Goal: Information Seeking & Learning: Compare options

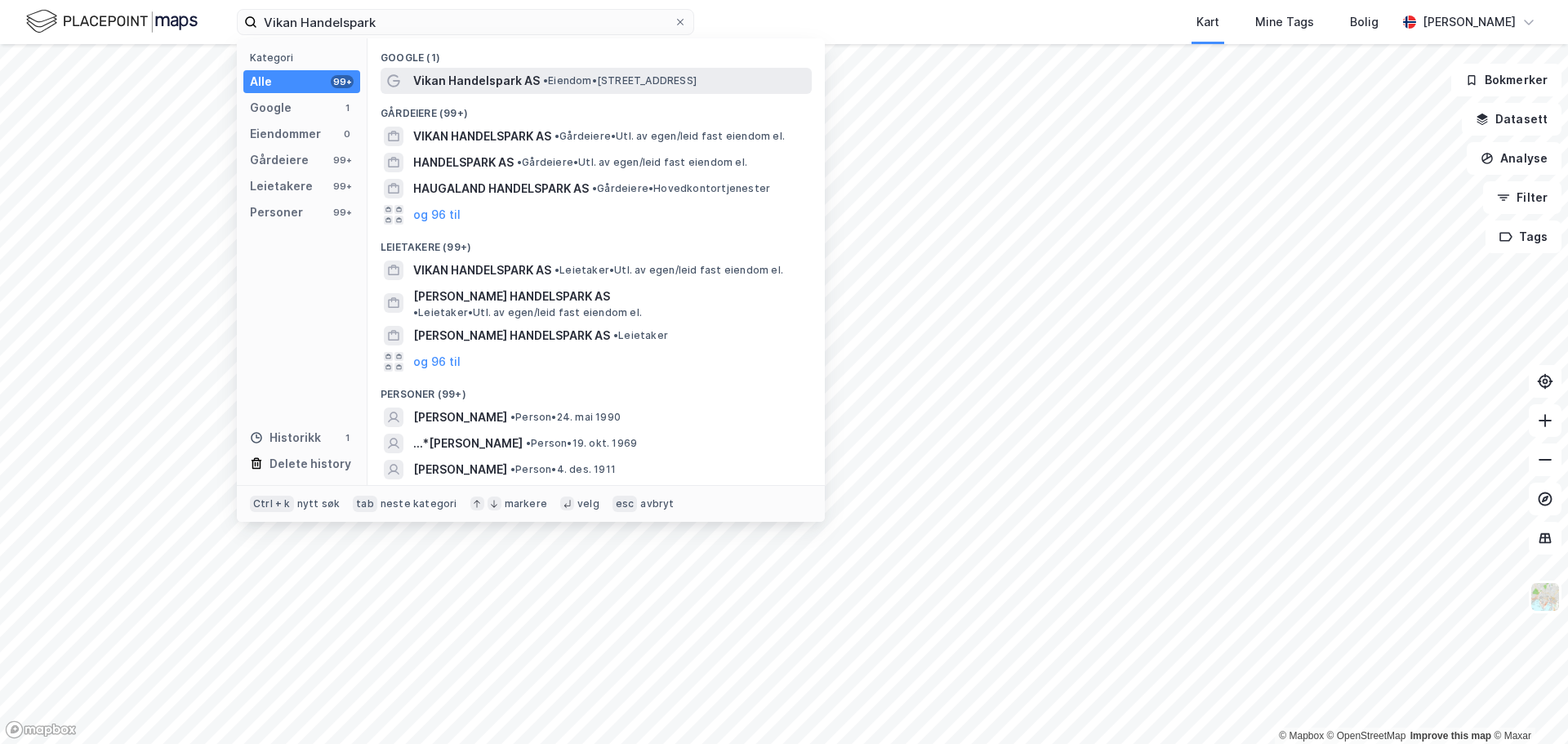
type input "Vikan Handelspark"
click at [612, 90] on div "Vikan Handelspark AS • Eiendom • Omagata 160, 6517 Kristiansund" at bounding box center [611, 81] width 396 height 20
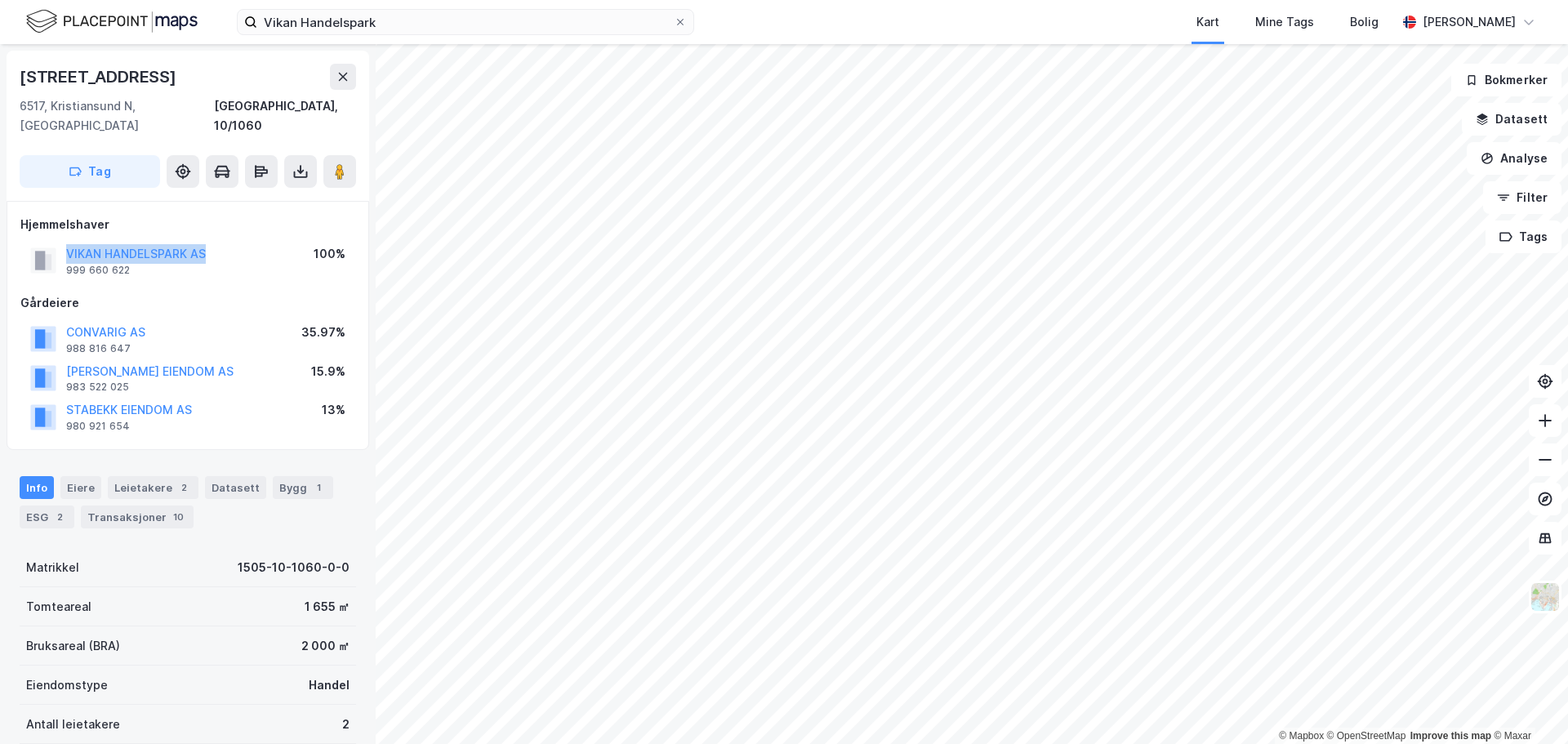
drag, startPoint x: 215, startPoint y: 231, endPoint x: 55, endPoint y: 231, distance: 160.0
click at [55, 240] on div "VIKAN HANDELSPARK AS 999 660 622 100%" at bounding box center [188, 260] width 335 height 40
copy button "VIKAN HANDELSPARK AS"
click at [0, 0] on button "JOHANNSON JOH EIENDOM AS" at bounding box center [0, 0] width 0 height 0
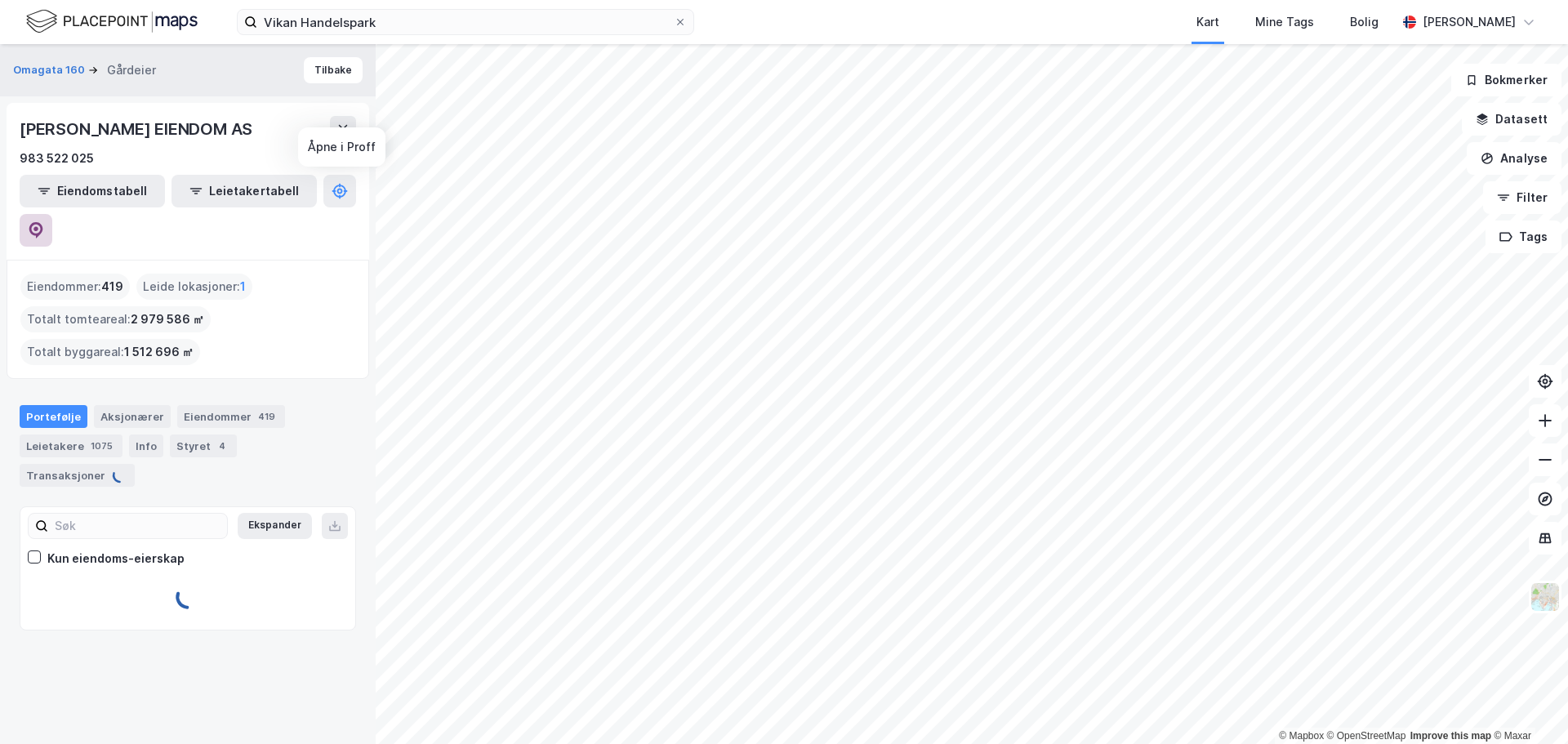
click at [44, 222] on icon at bounding box center [36, 231] width 16 height 16
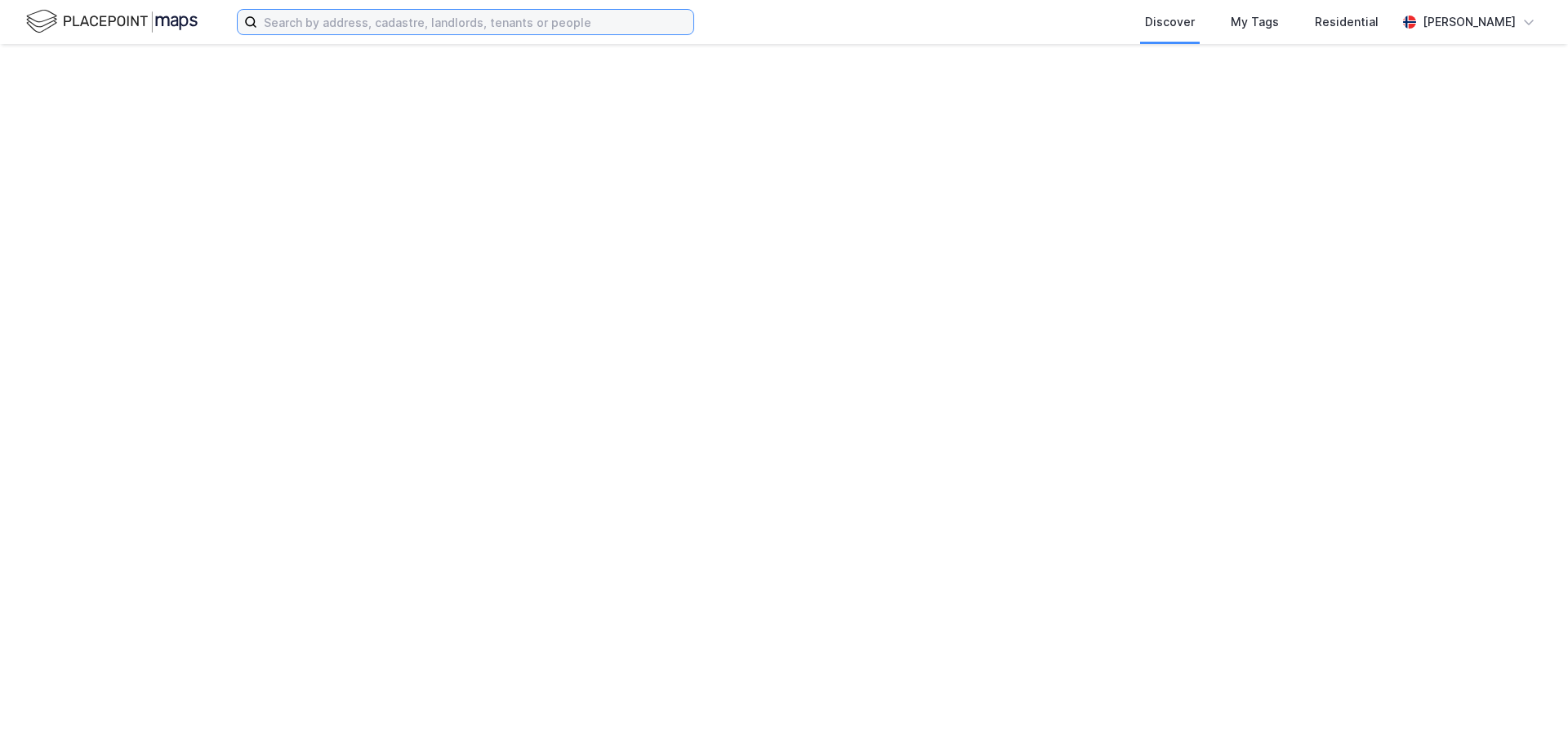
click at [361, 15] on input at bounding box center [476, 22] width 436 height 24
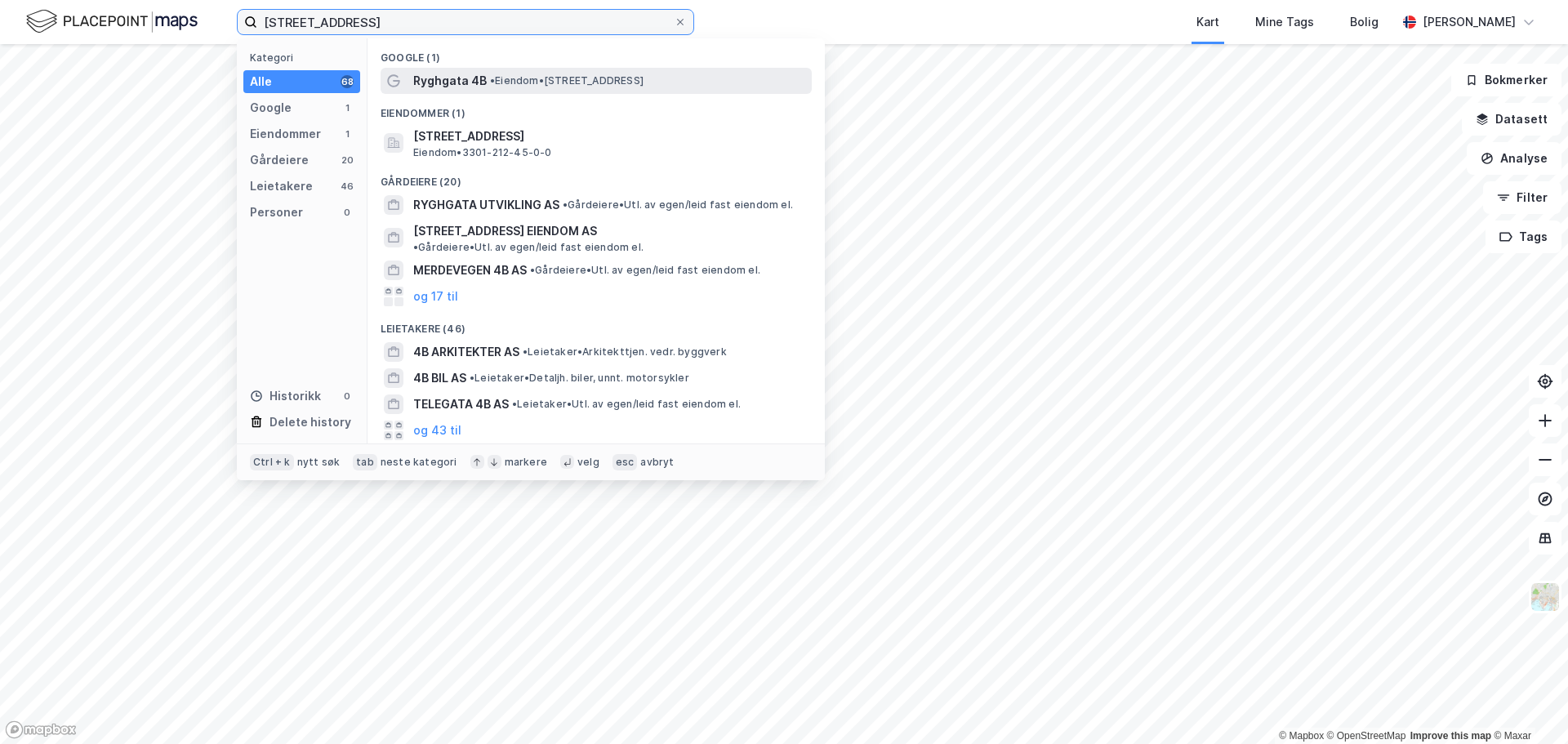
type input "[STREET_ADDRESS]"
click at [553, 71] on div "Ryghgata 4B • Eiendom • [STREET_ADDRESS]" at bounding box center [611, 81] width 396 height 20
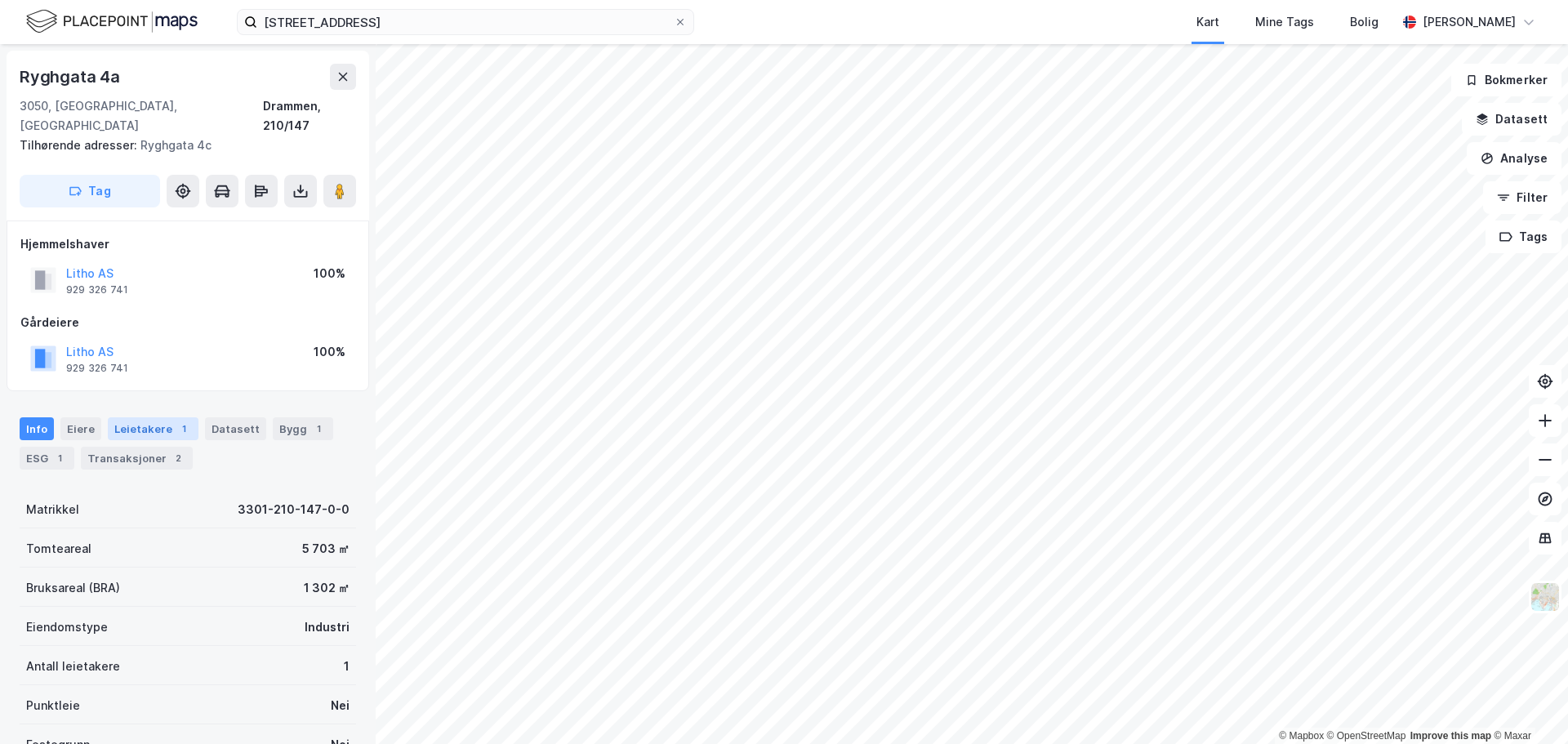
click at [147, 418] on div "Leietakere 1" at bounding box center [153, 428] width 91 height 23
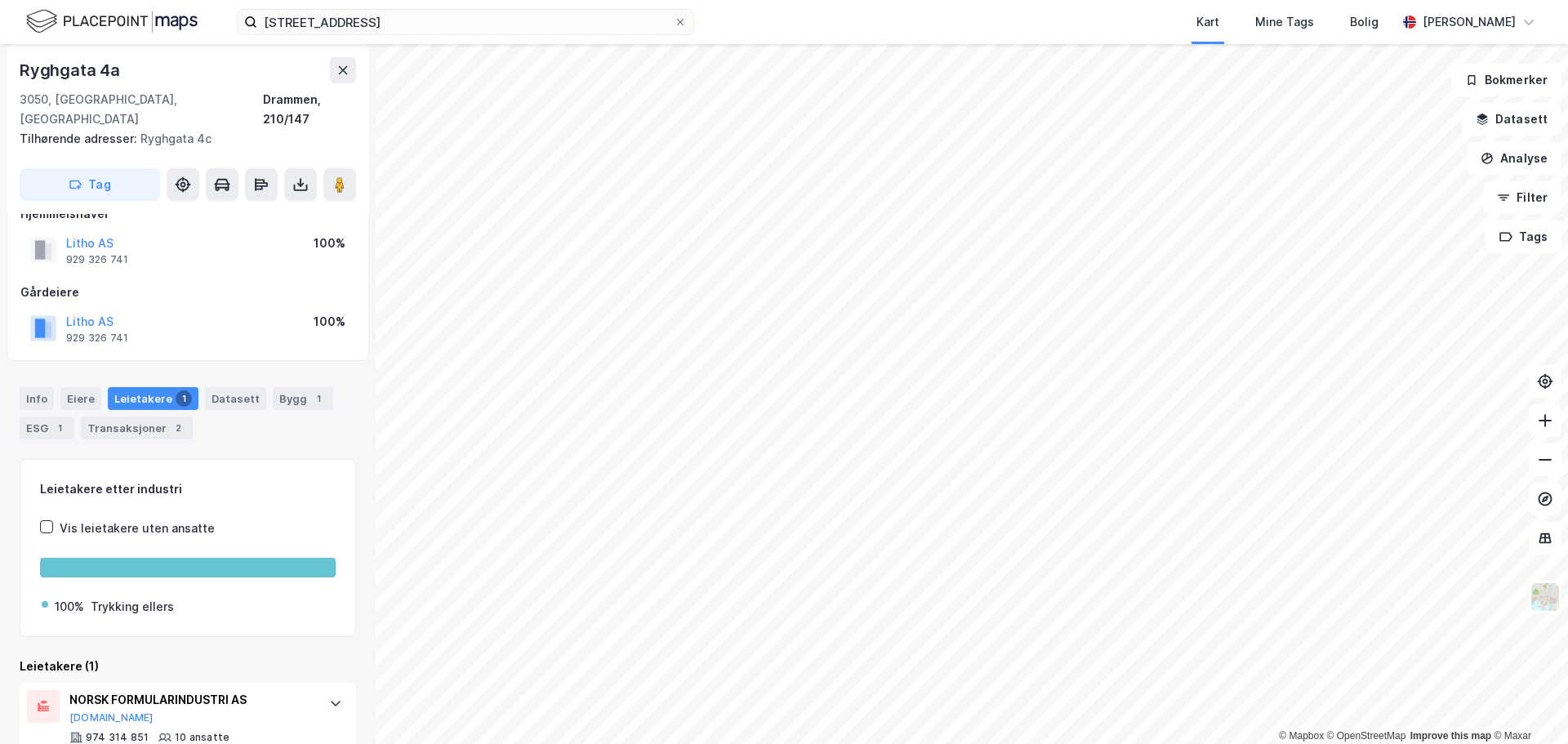
scroll to position [57, 0]
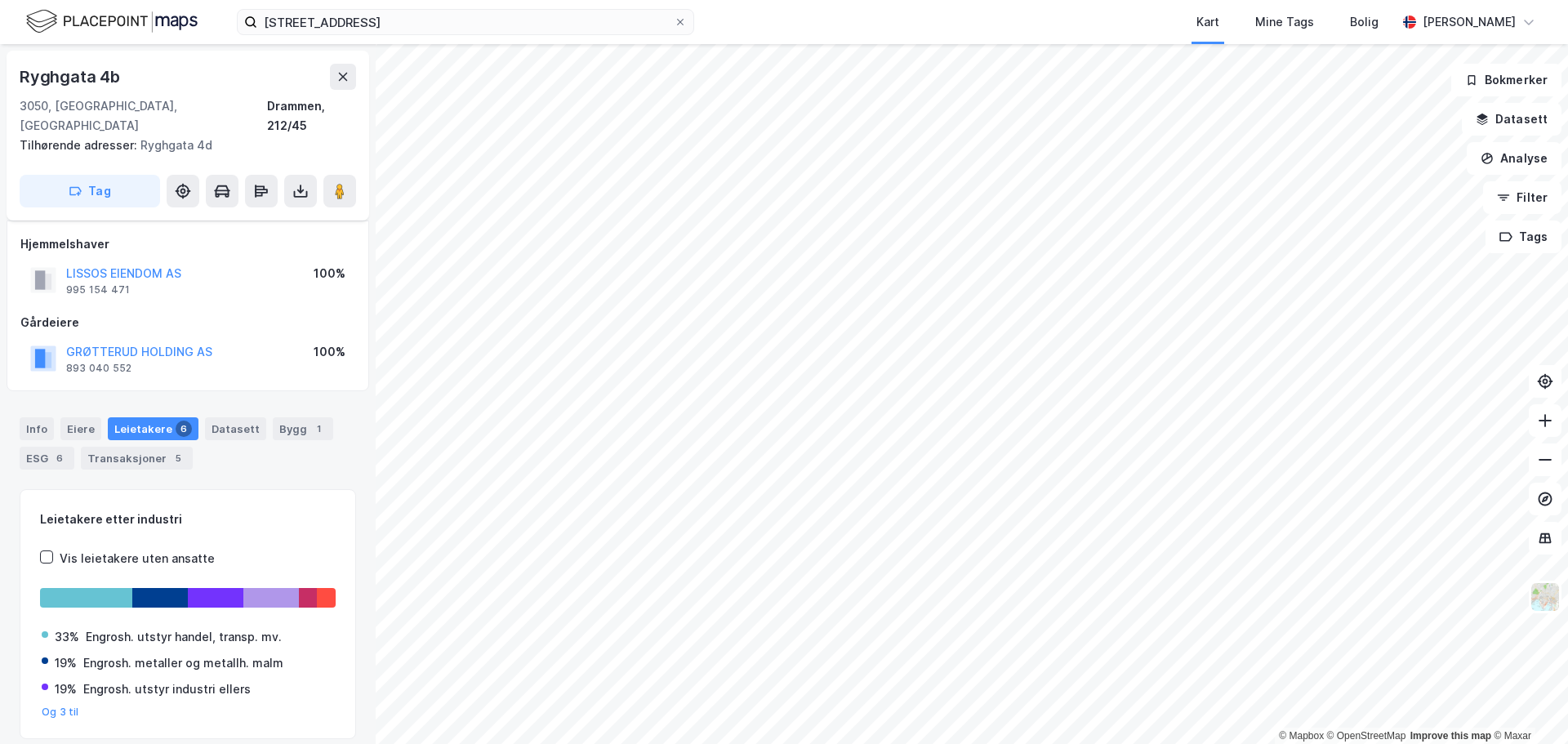
scroll to position [41, 0]
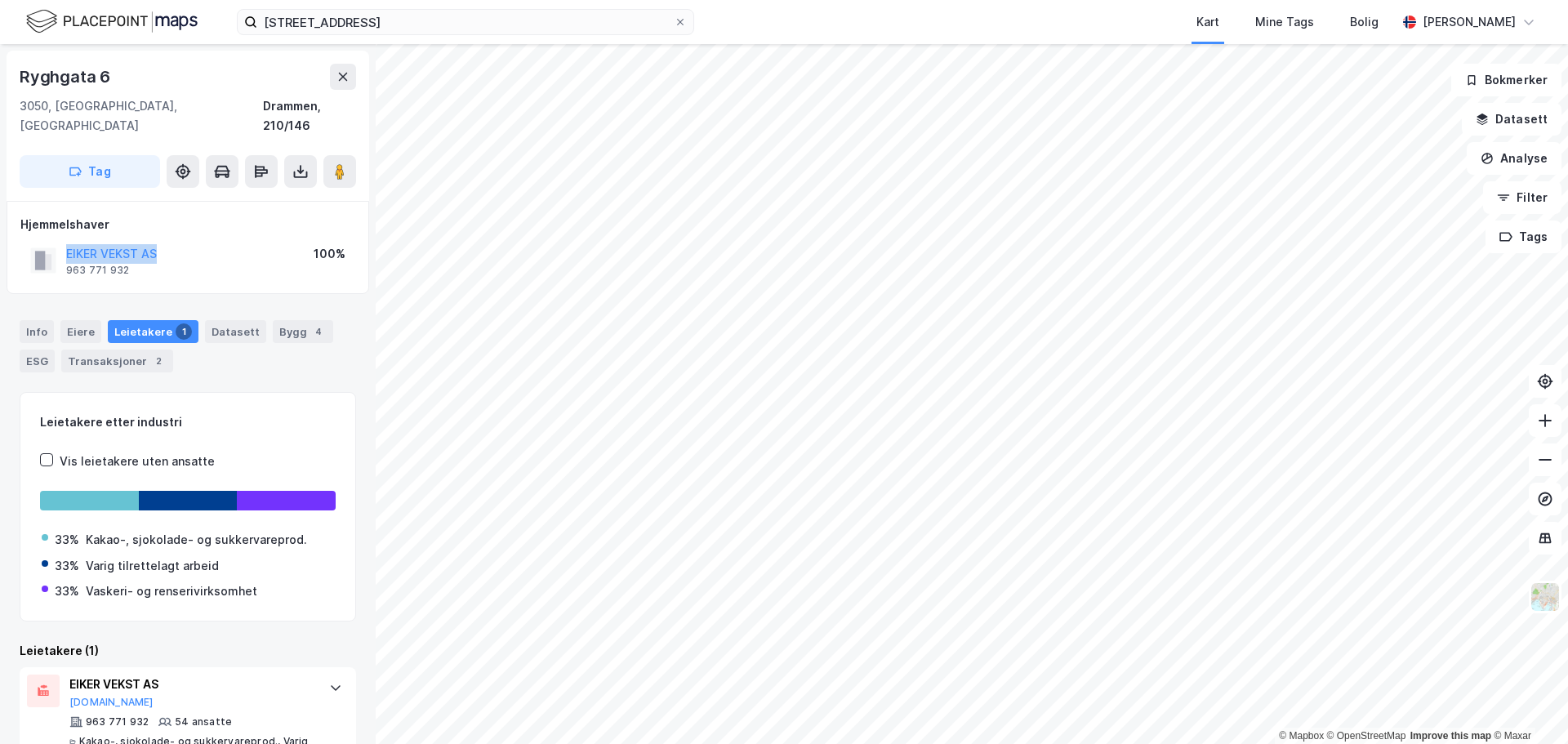
drag, startPoint x: 170, startPoint y: 231, endPoint x: 50, endPoint y: 237, distance: 120.1
click at [50, 240] on div "EIKER VEKST AS 963 771 932 100%" at bounding box center [188, 260] width 335 height 40
copy button "EIKER VEKST AS"
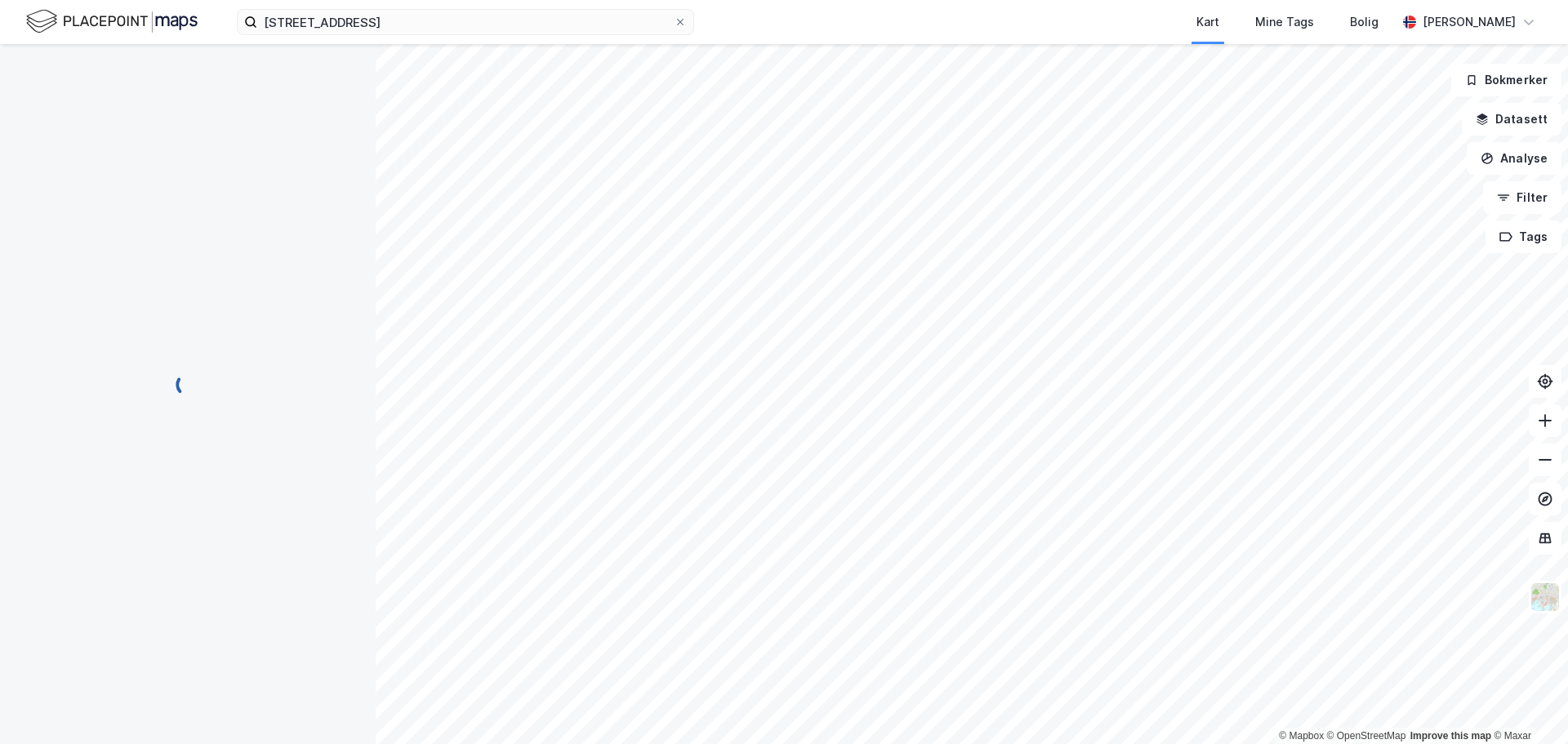
scroll to position [22, 0]
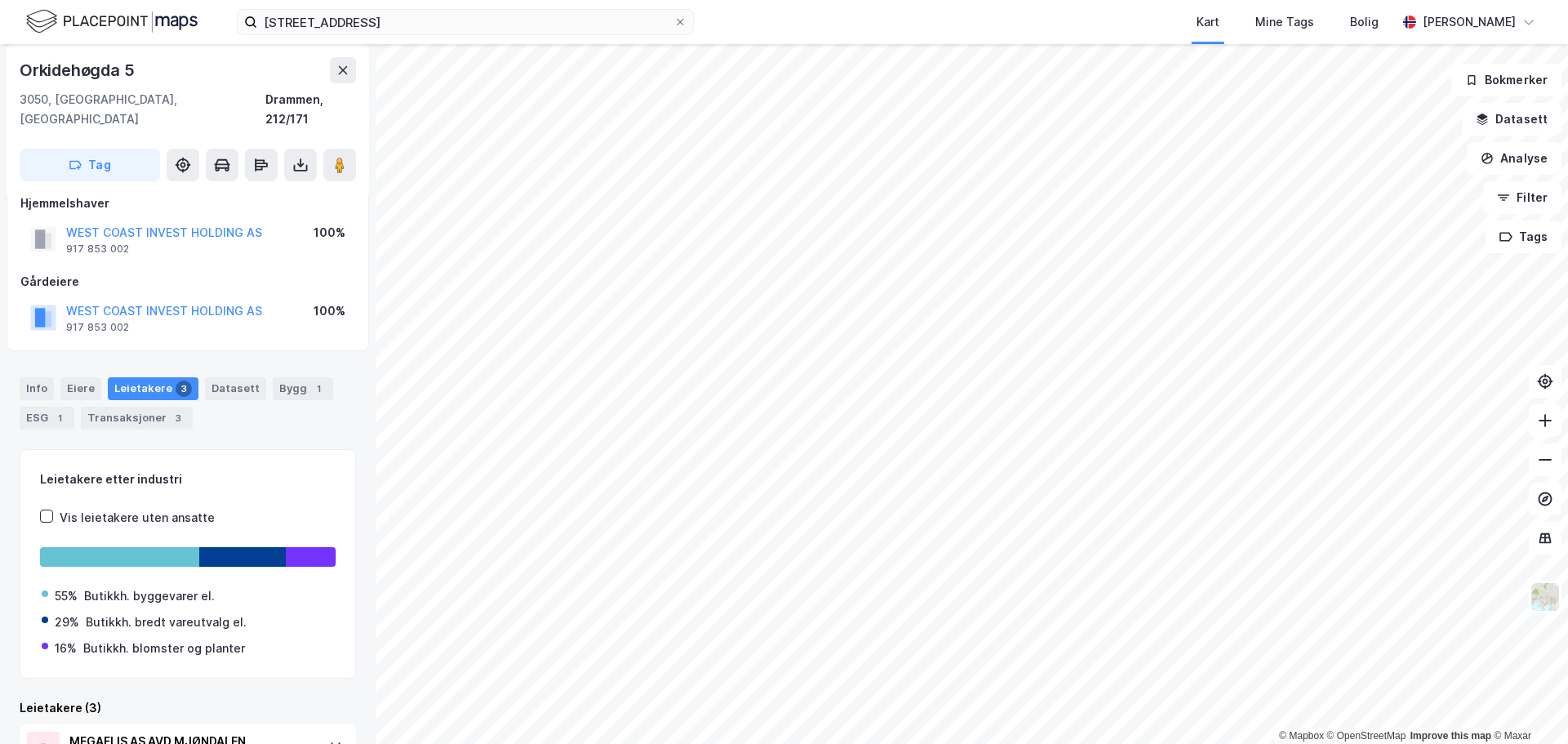
scroll to position [2, 0]
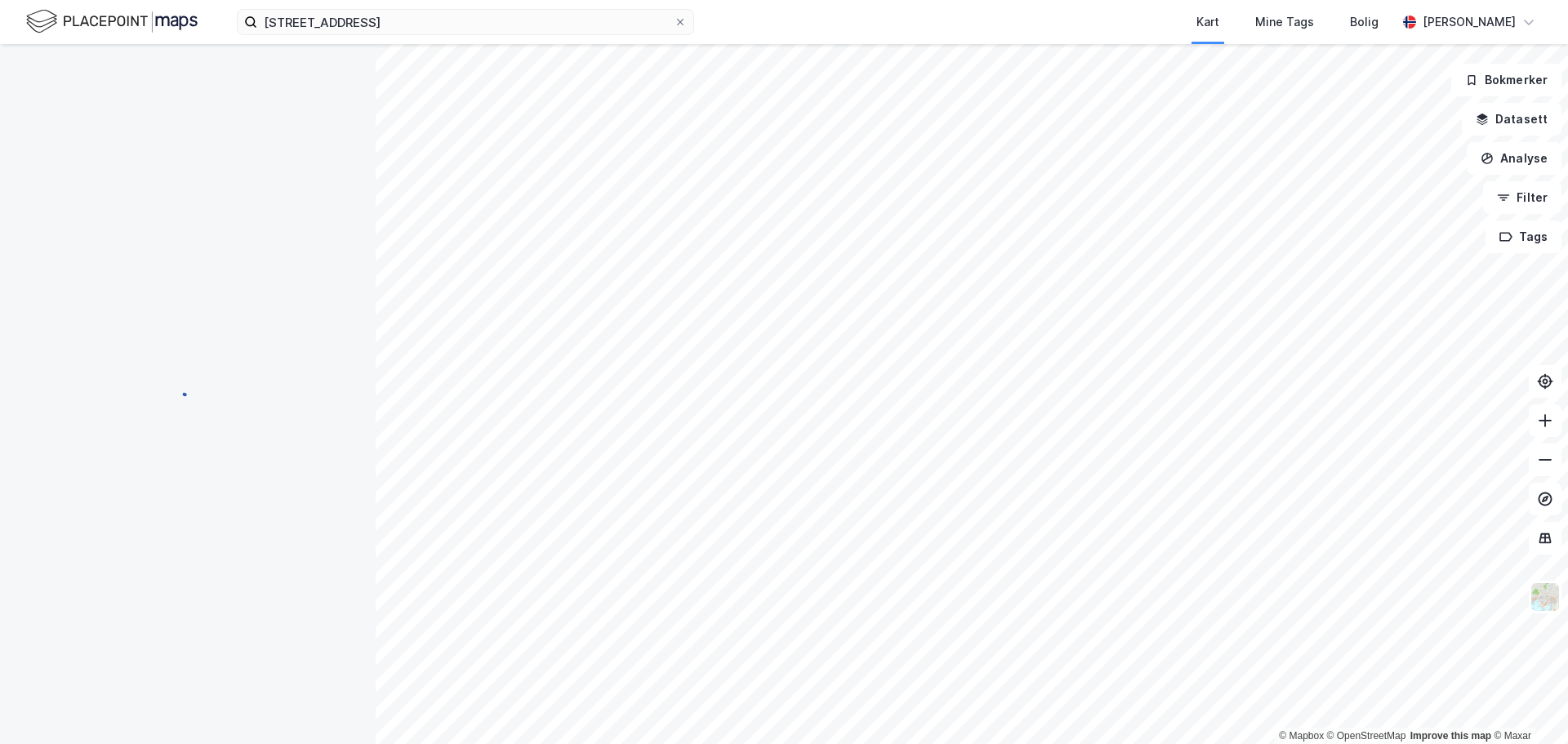
scroll to position [2, 0]
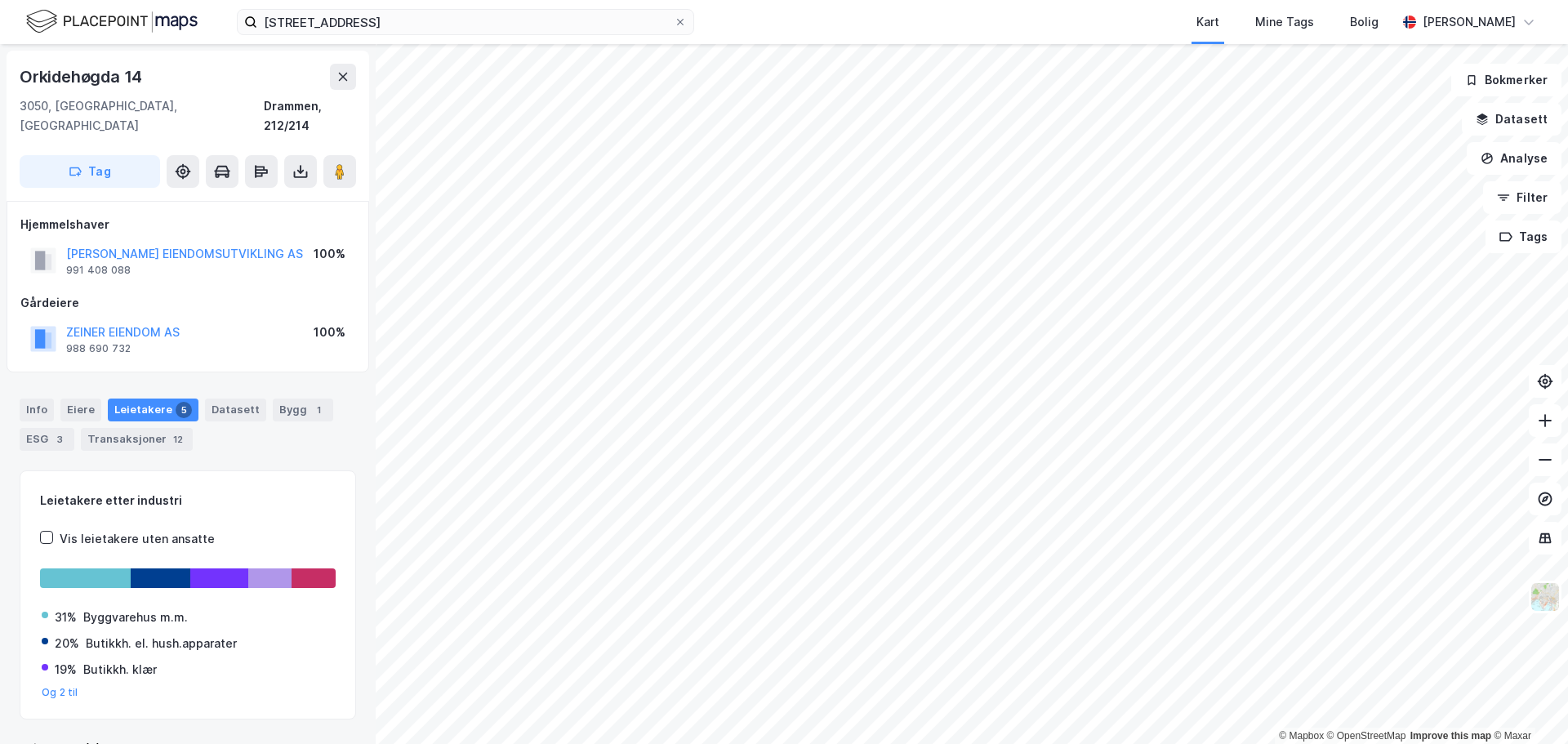
scroll to position [2, 0]
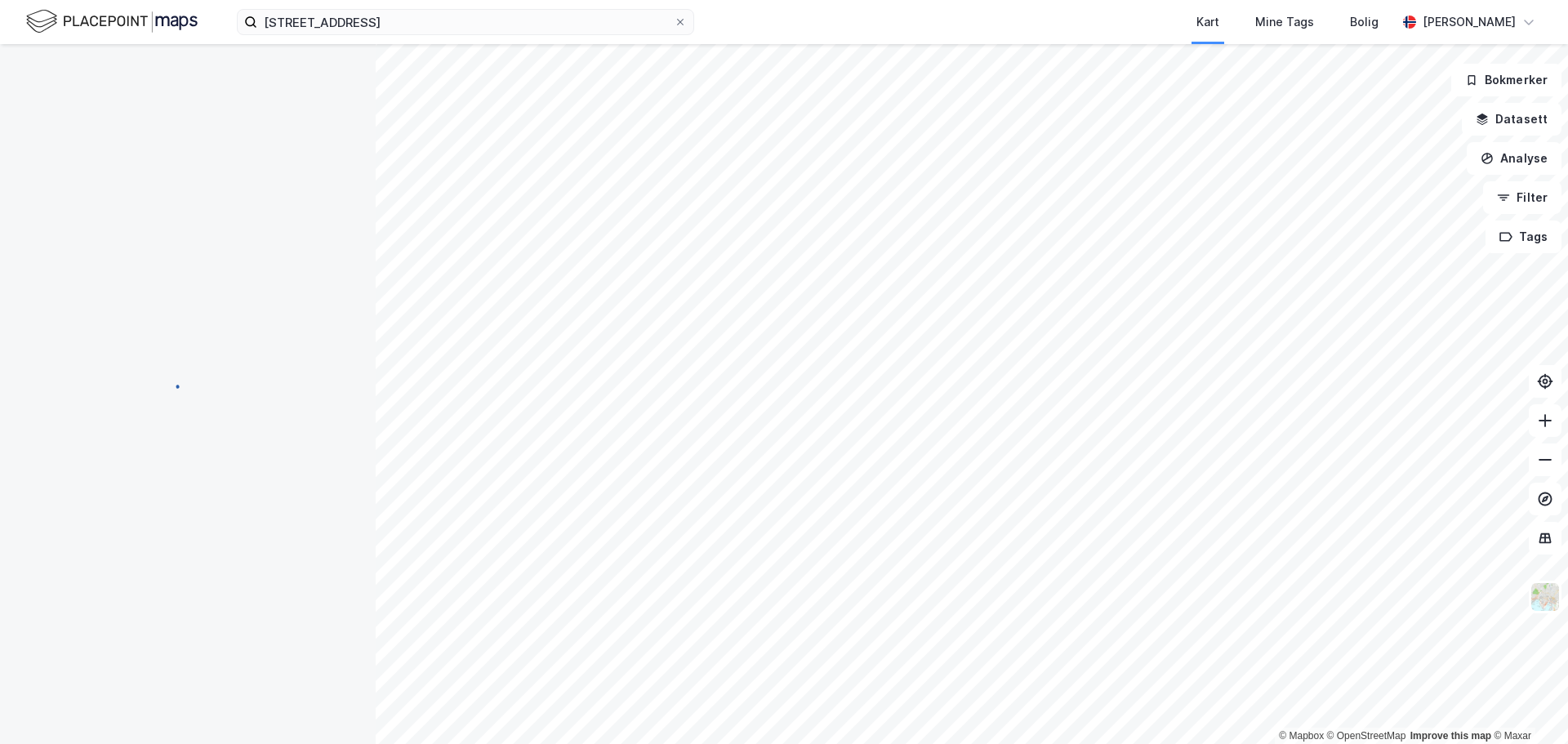
scroll to position [2, 0]
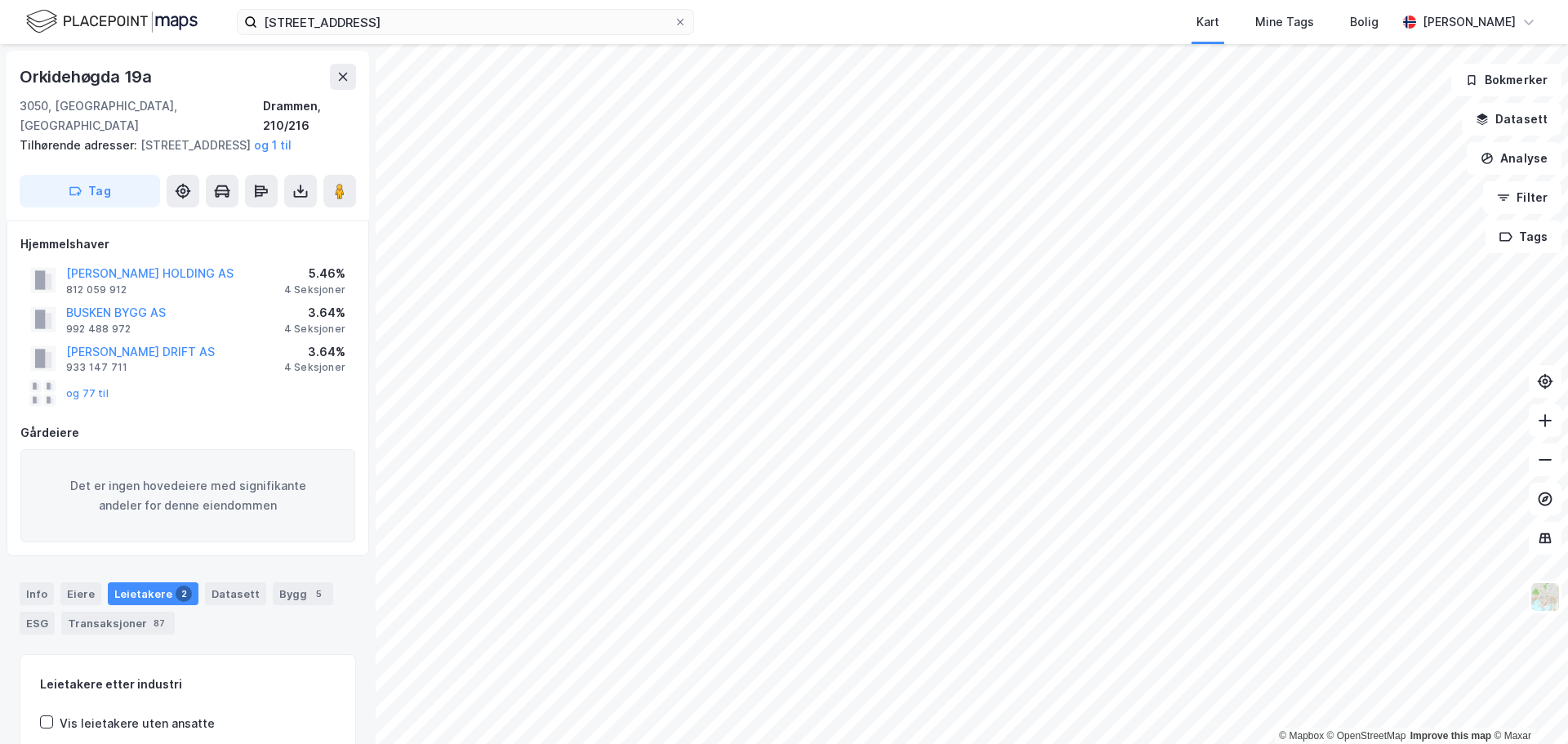
scroll to position [2, 0]
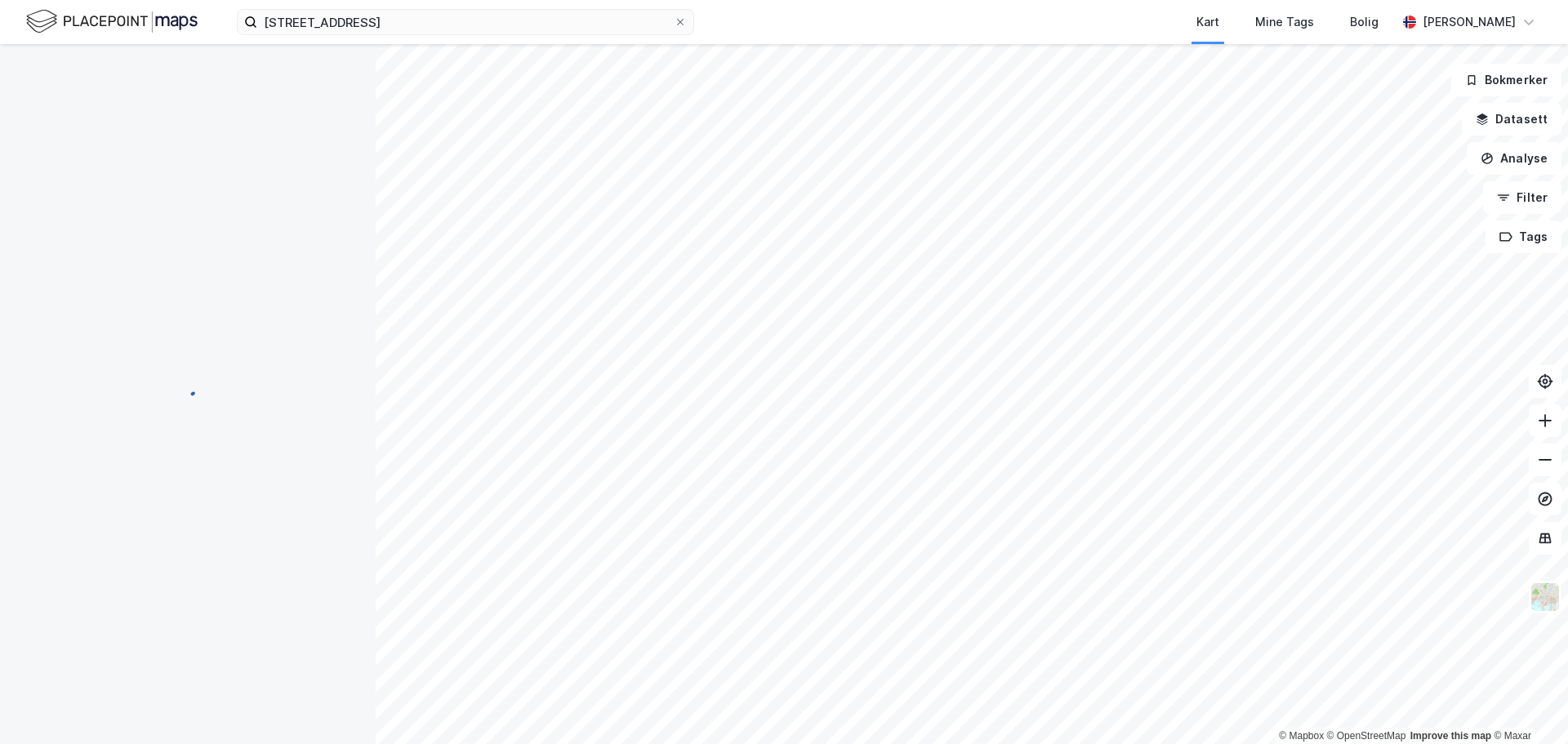
scroll to position [2, 0]
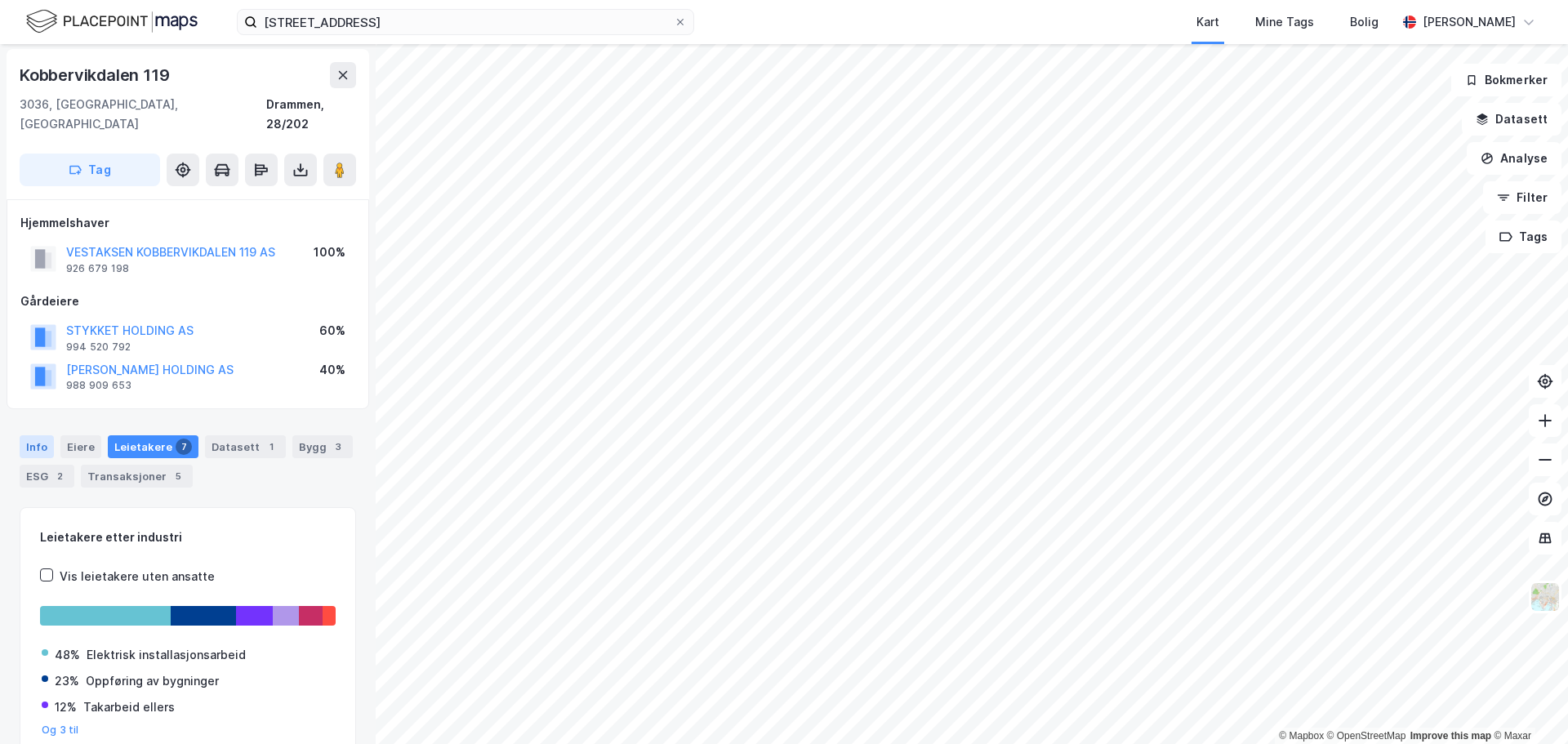
click at [45, 435] on div "Info" at bounding box center [37, 446] width 34 height 23
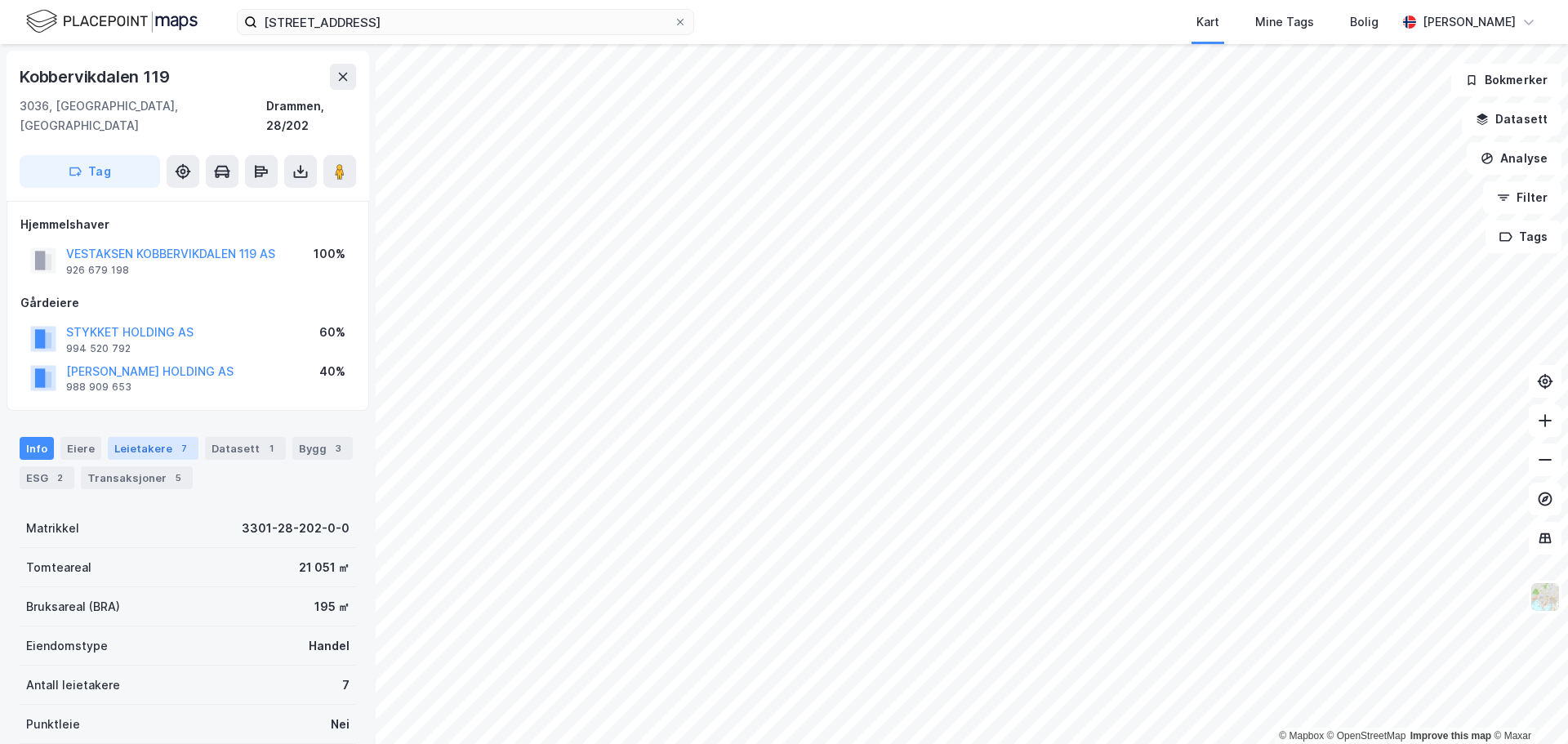
click at [140, 437] on div "Leietakere 7" at bounding box center [153, 448] width 91 height 23
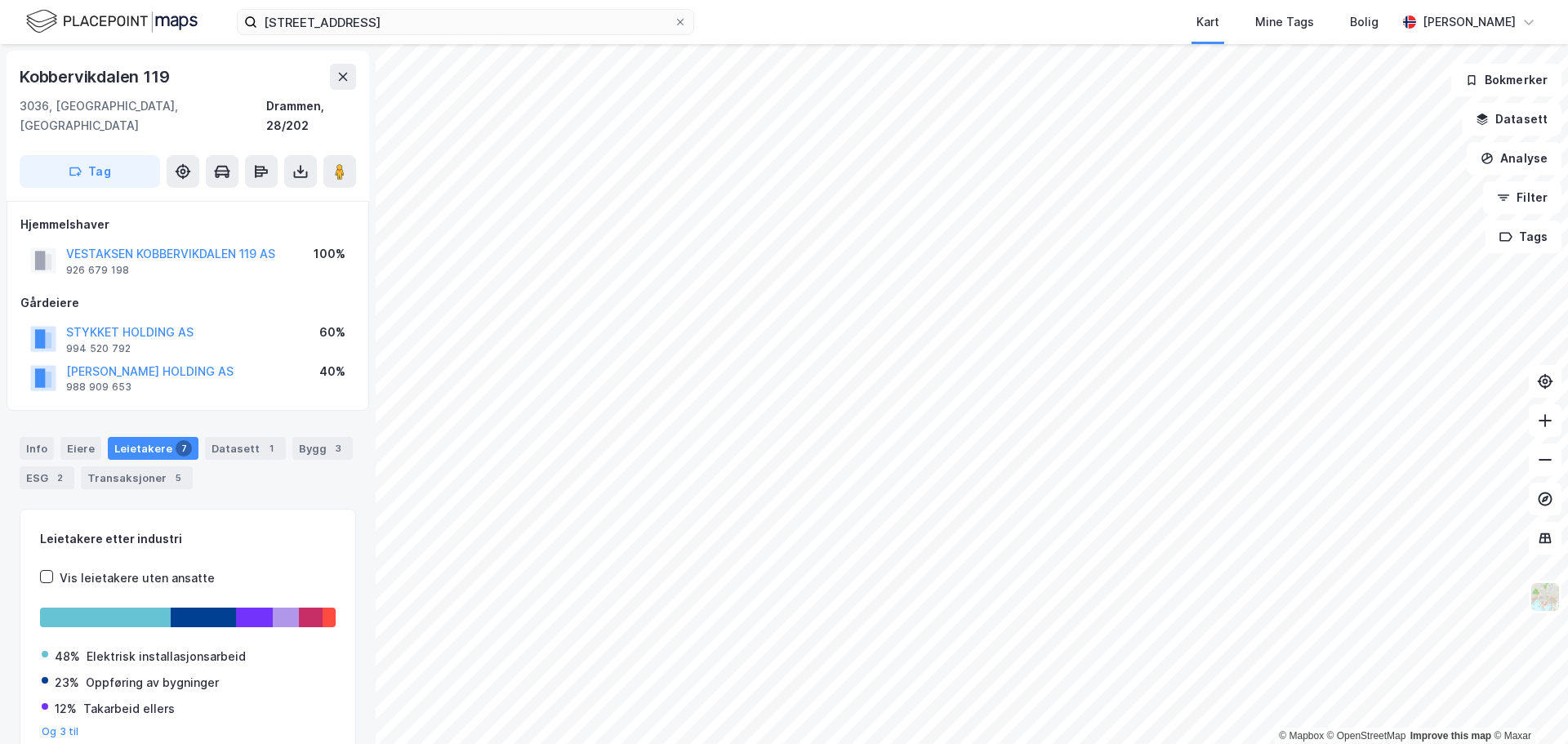
scroll to position [3, 0]
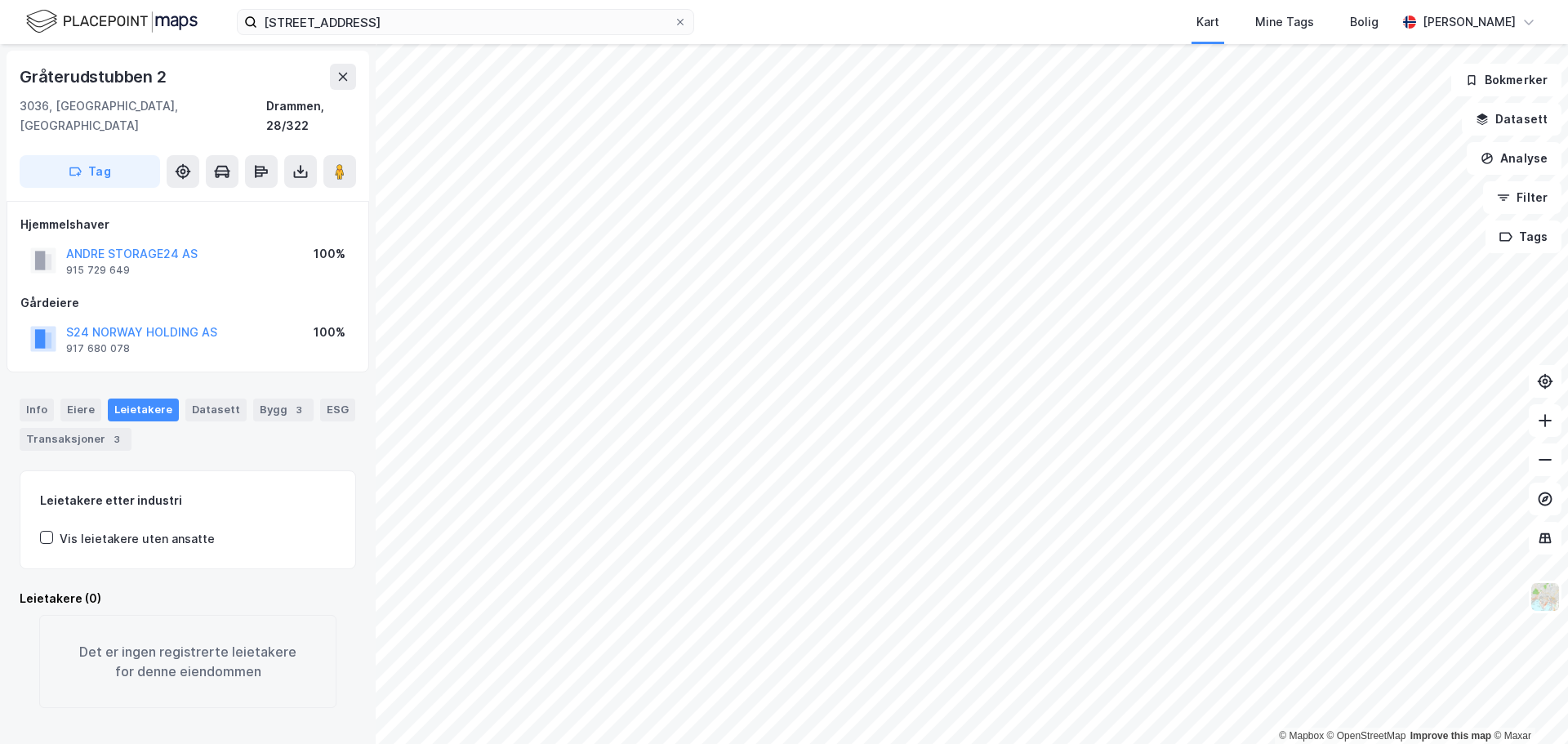
scroll to position [3, 0]
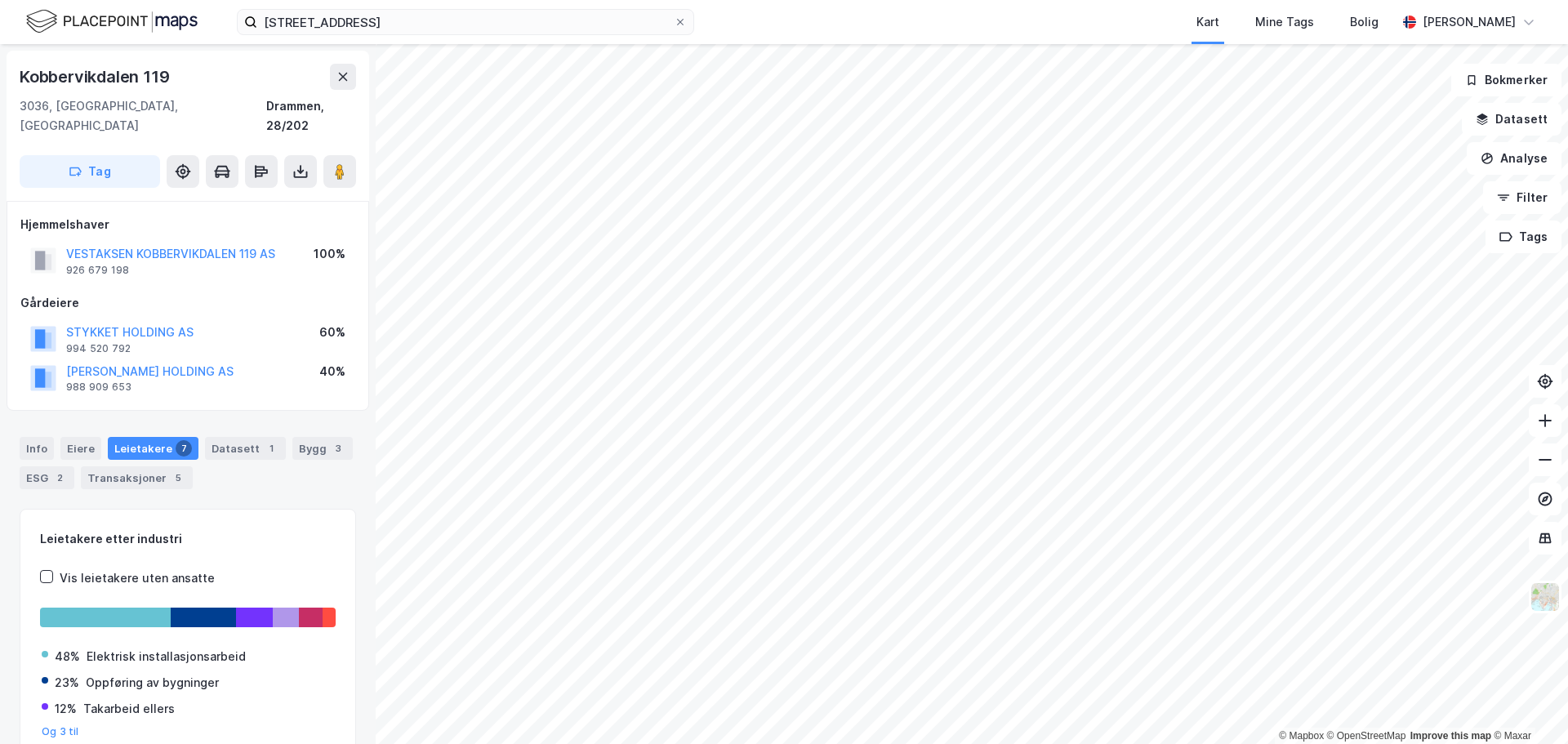
scroll to position [3, 0]
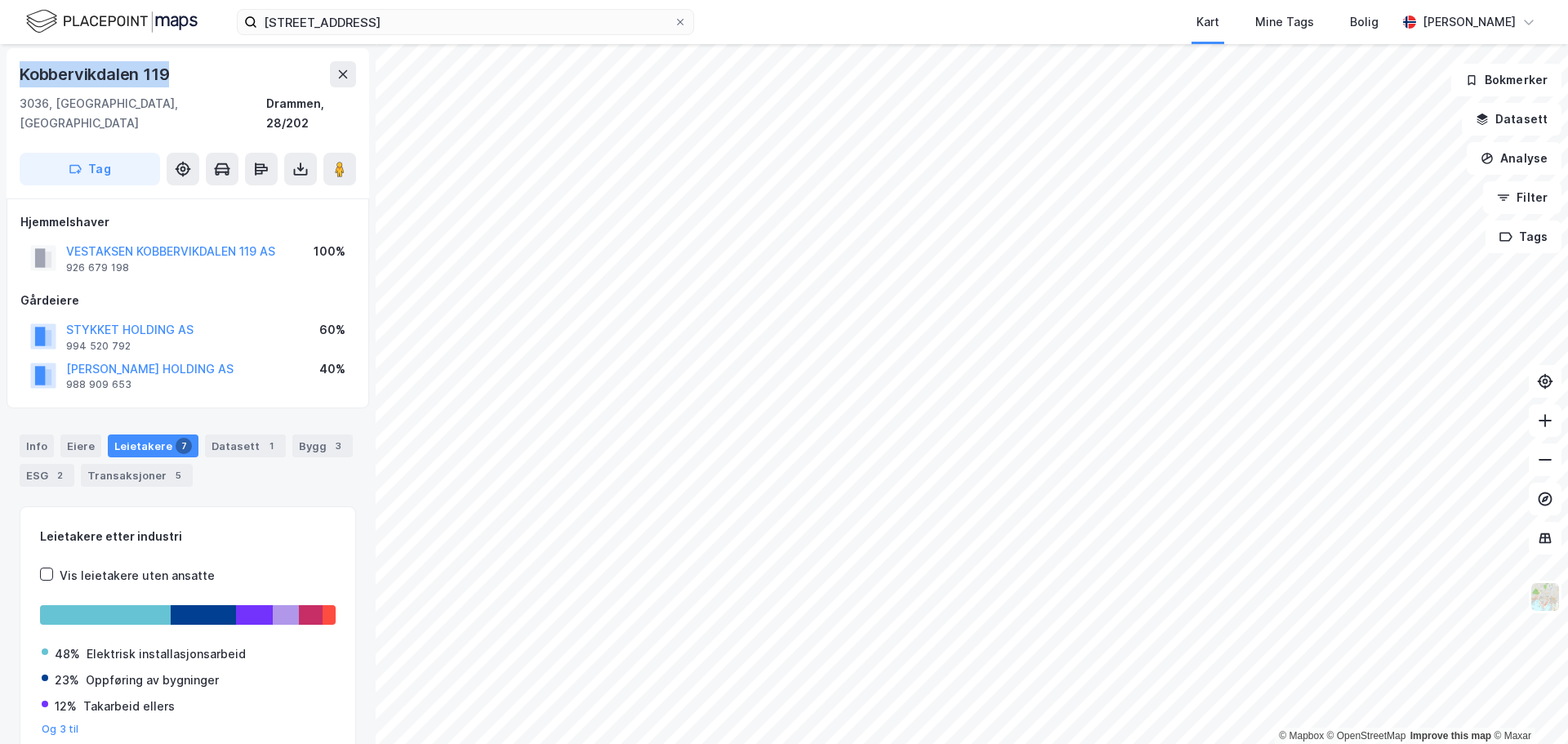
drag, startPoint x: 181, startPoint y: 72, endPoint x: 5, endPoint y: 73, distance: 176.0
click at [5, 73] on div "[GEOGRAPHIC_DATA] 119 3036, [GEOGRAPHIC_DATA], [GEOGRAPHIC_DATA], 28/202 Tag Hj…" at bounding box center [187, 394] width 376 height 700
copy div "Kobbervikdalen 119"
click at [208, 75] on div "Kobbervikdalen 119" at bounding box center [187, 74] width 336 height 26
click at [144, 73] on div "Kobbervikdalen 119" at bounding box center [96, 74] width 153 height 26
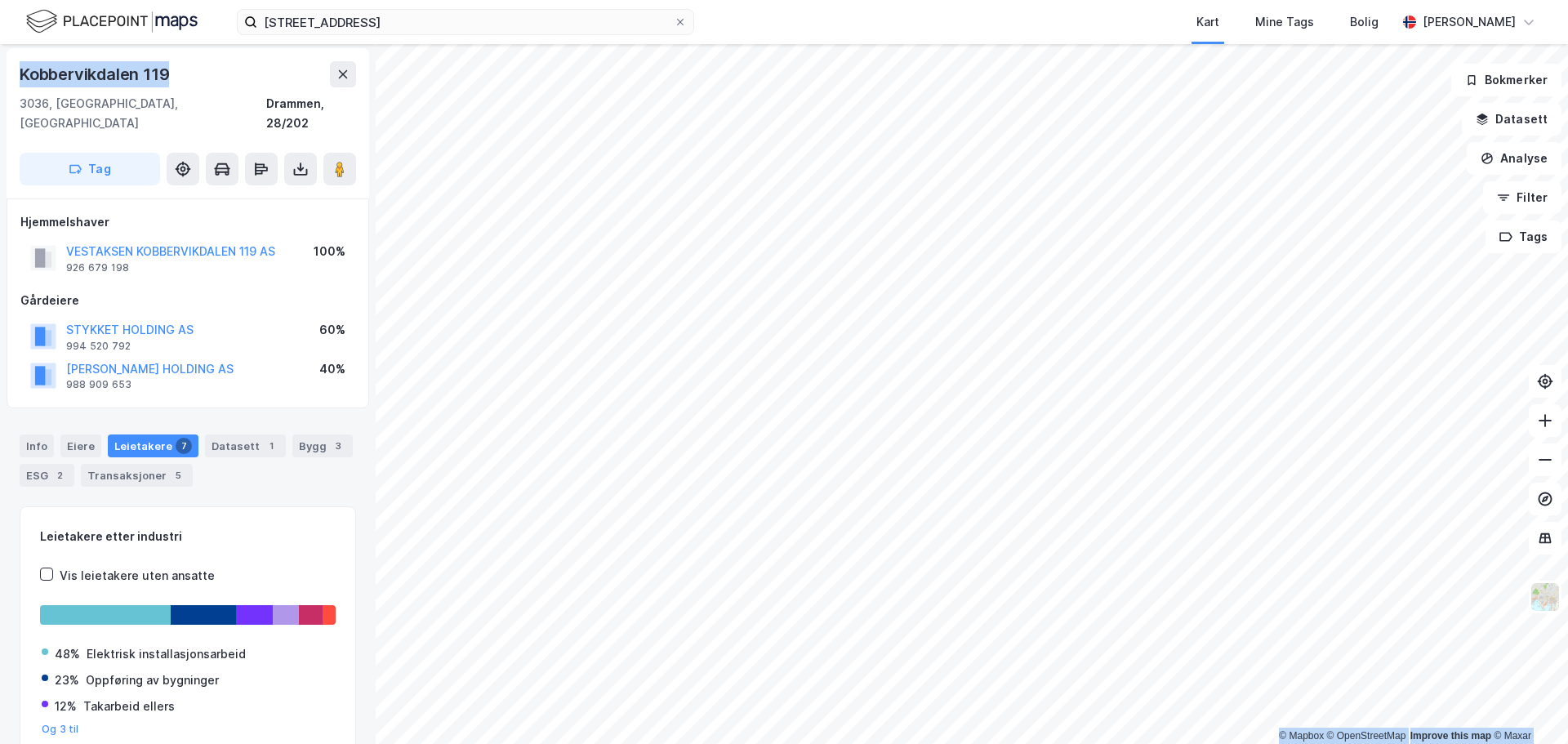
drag, startPoint x: 171, startPoint y: 74, endPoint x: 15, endPoint y: 69, distance: 156.1
click at [0, 76] on html "[STREET_ADDRESS] Kart Mine Tags Bolig [PERSON_NAME] © Mapbox © OpenStreetMap Im…" at bounding box center [784, 372] width 1568 height 744
copy div "© Mapbox © OpenStreetMap Improve this map © [PERSON_NAME] 119"
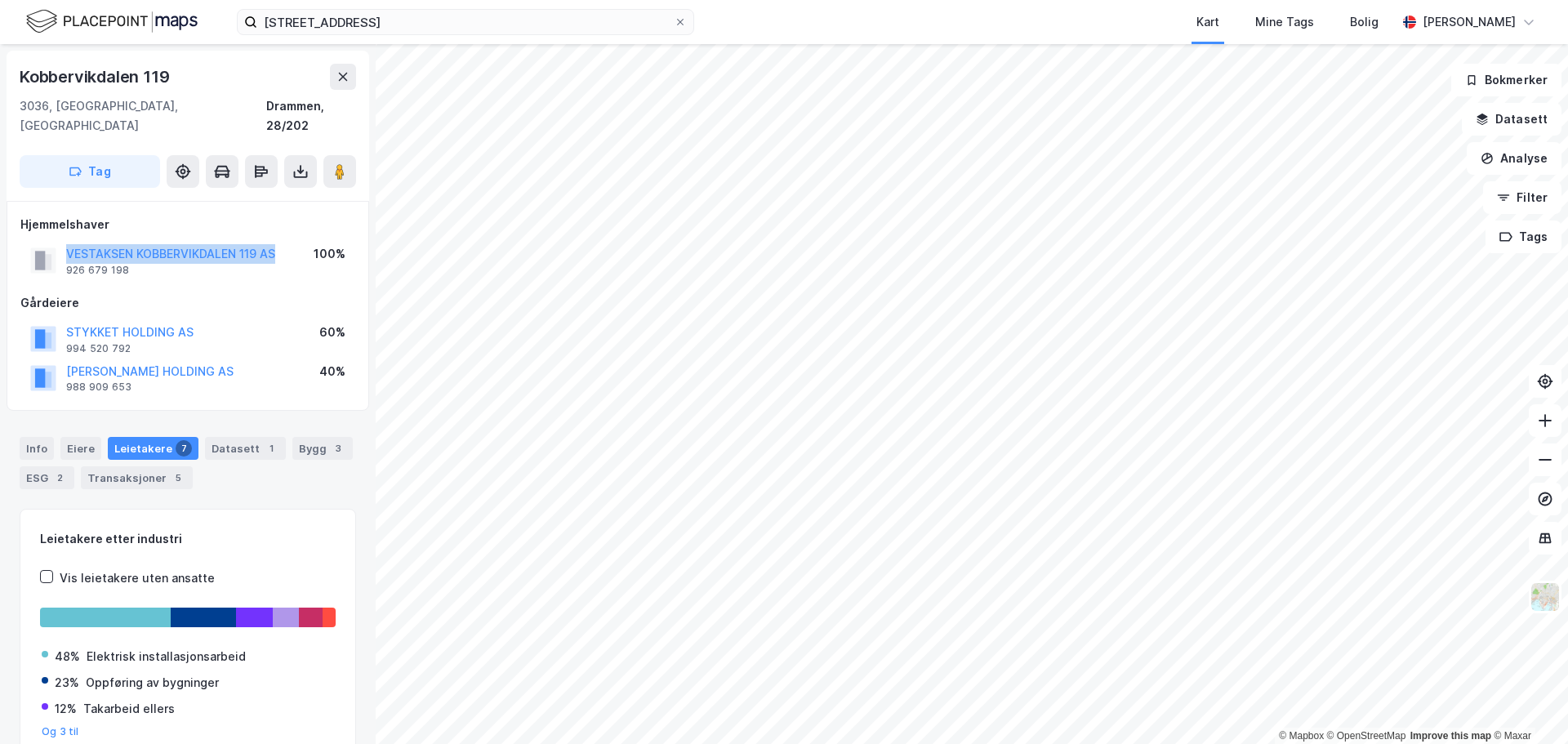
drag, startPoint x: 282, startPoint y: 233, endPoint x: 66, endPoint y: 236, distance: 216.0
click at [66, 240] on div "VESTAKSEN KOBBERVIKDALEN 119 AS 926 679 198 100%" at bounding box center [188, 260] width 335 height 40
copy button "VESTAKSEN KOBBERVIKDALEN 119 AS"
click at [0, 0] on button "[PERSON_NAME] HOLDING AS" at bounding box center [0, 0] width 0 height 0
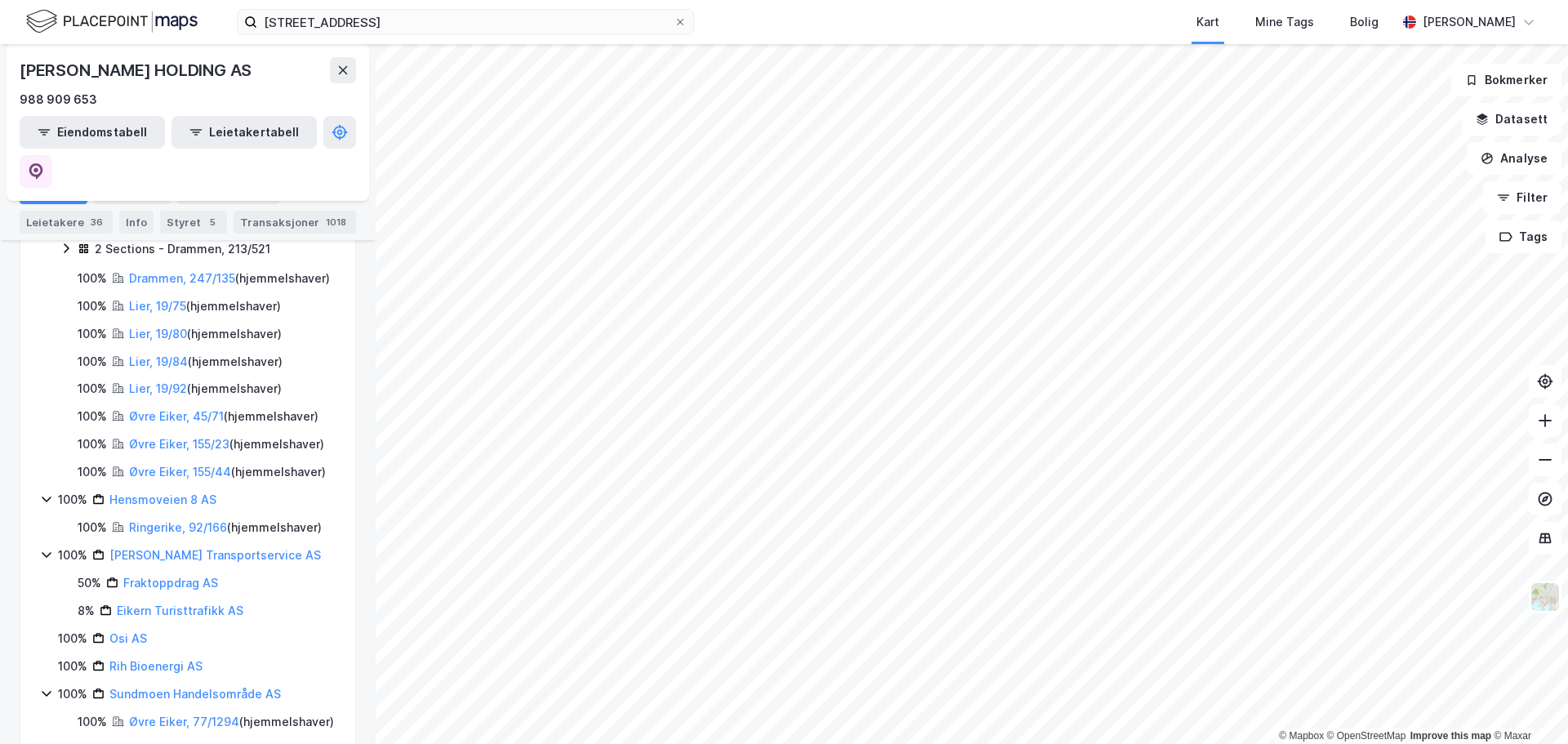
scroll to position [726, 0]
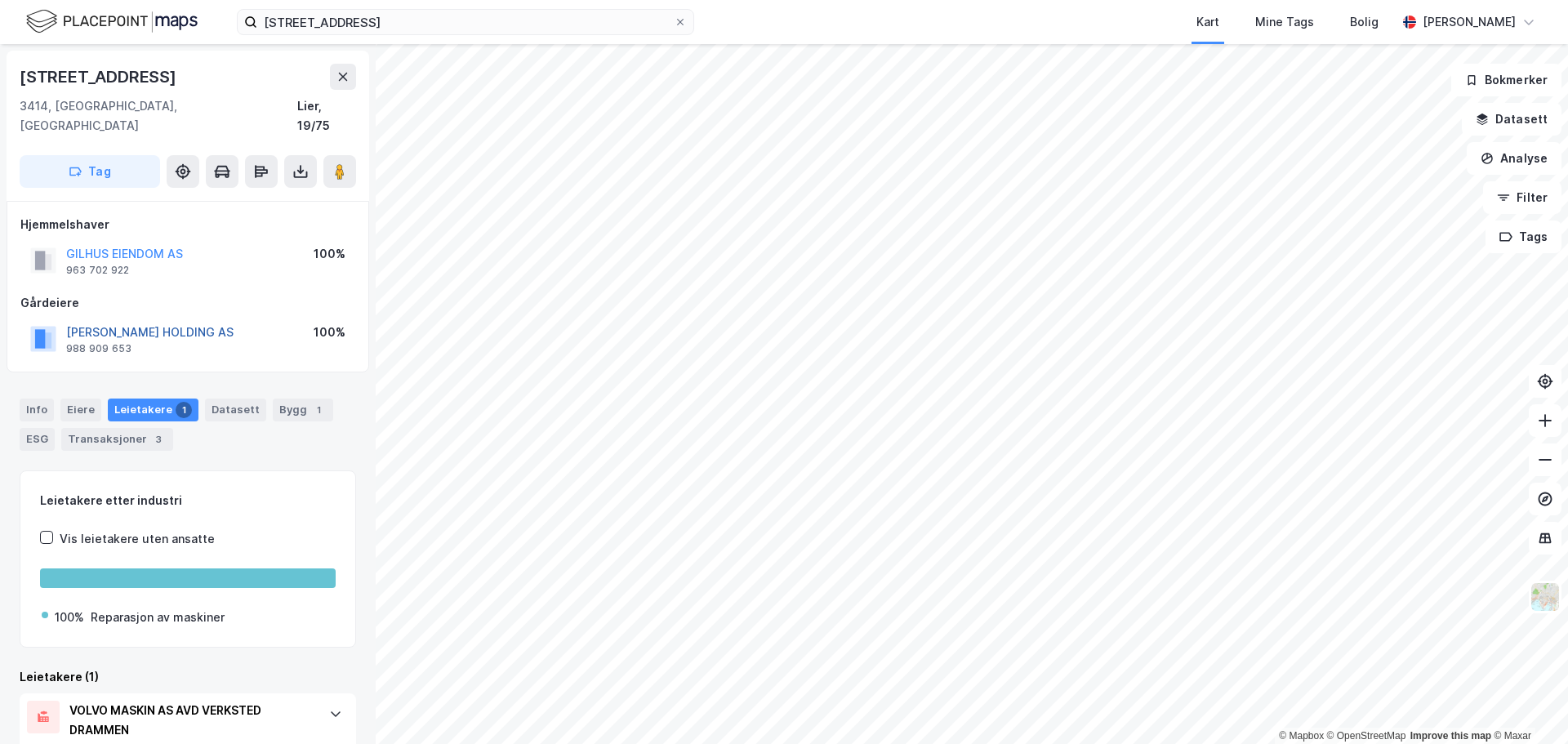
click at [0, 0] on button "[PERSON_NAME] HOLDING AS" at bounding box center [0, 0] width 0 height 0
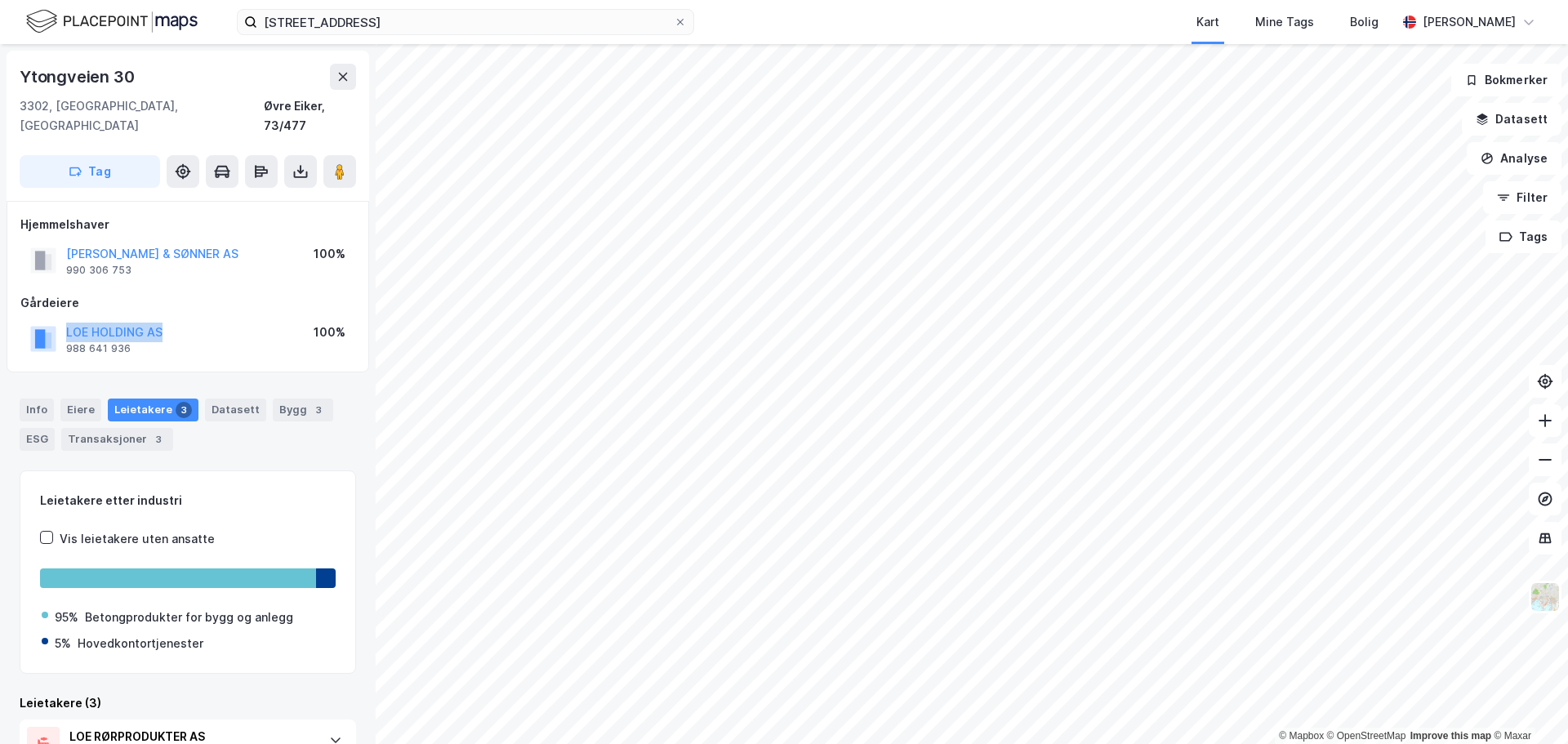
drag, startPoint x: 174, startPoint y: 310, endPoint x: 64, endPoint y: 315, distance: 110.1
click at [64, 319] on div "LOE HOLDING AS 988 641 936 100%" at bounding box center [188, 339] width 335 height 40
copy button "LOE HOLDING AS"
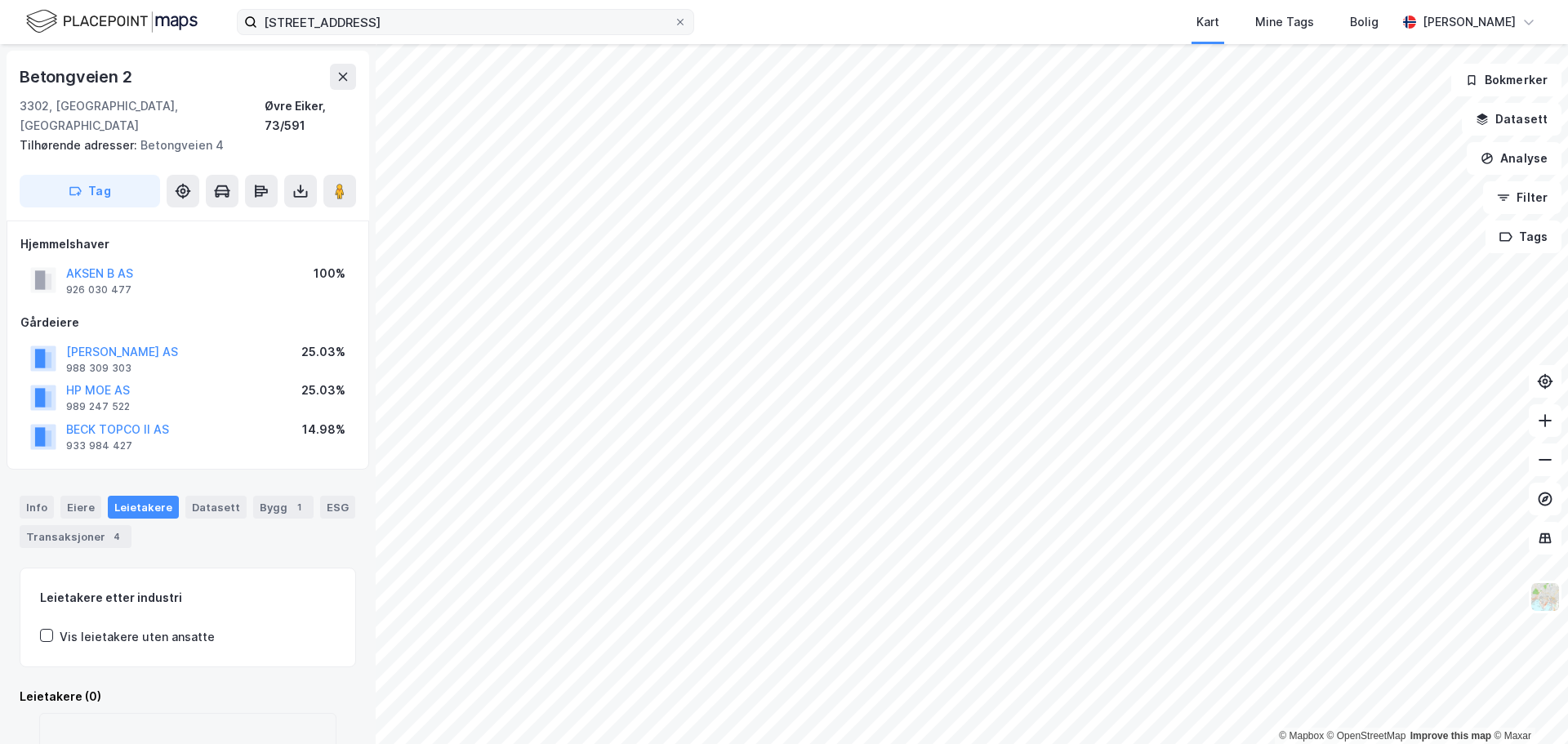
scroll to position [1, 0]
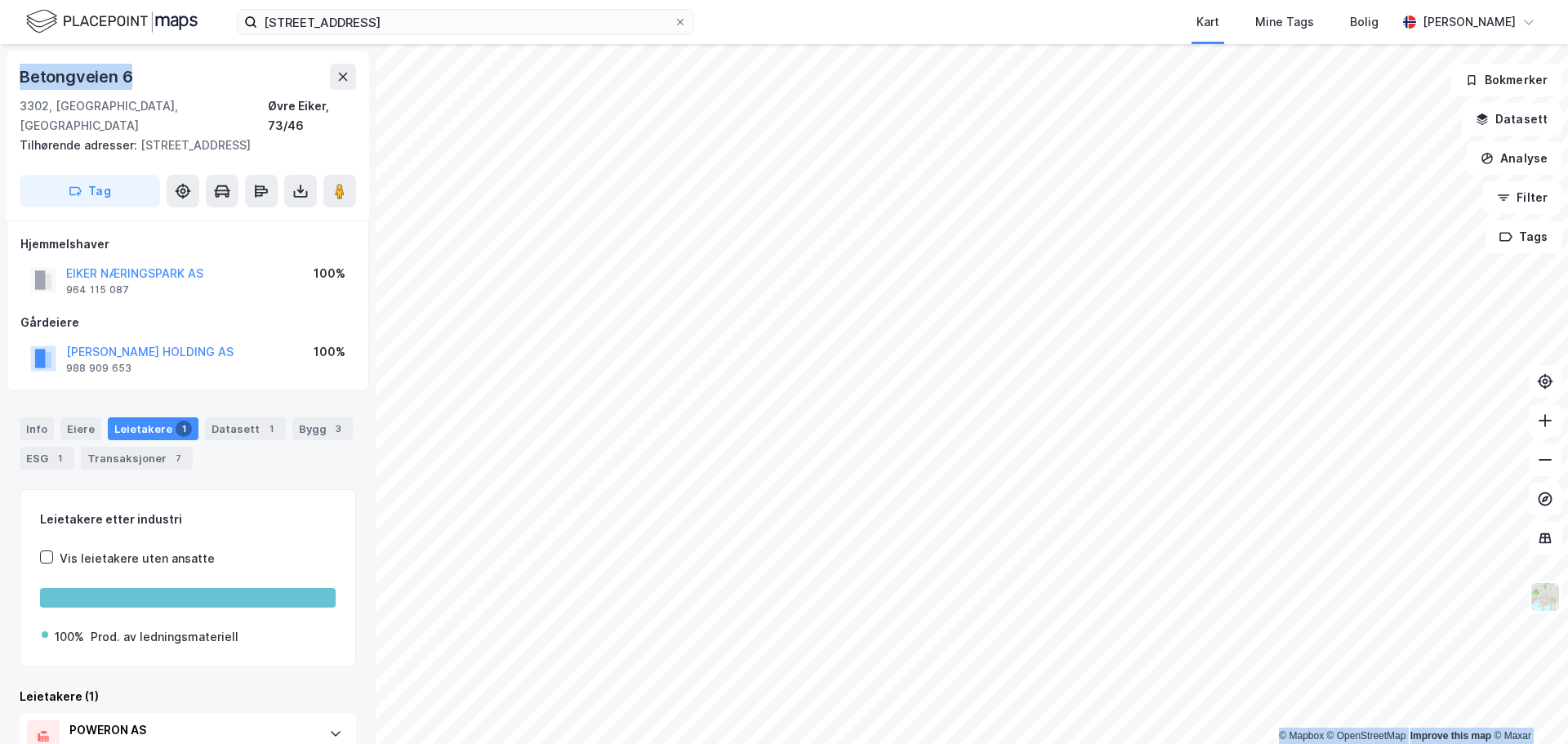
drag, startPoint x: 160, startPoint y: 82, endPoint x: -38, endPoint y: 79, distance: 198.0
click at [0, 79] on html "[STREET_ADDRESS] Kart Mine Tags Bolig [PERSON_NAME] © Mapbox © OpenStreetMap Im…" at bounding box center [784, 372] width 1568 height 744
copy div "© Mapbox © OpenStreetMap Improve this map © [PERSON_NAME][STREET_ADDRESS]"
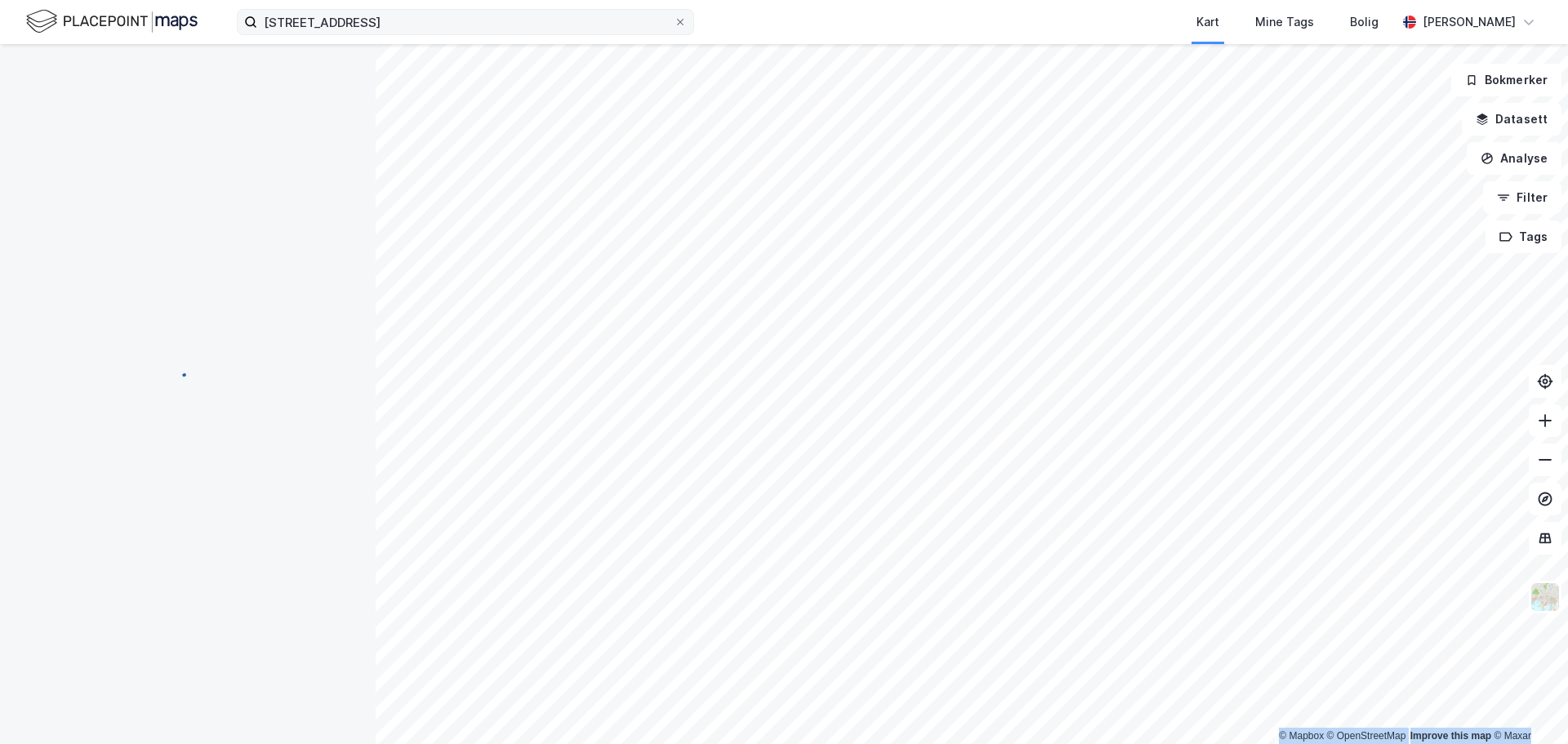
scroll to position [1, 0]
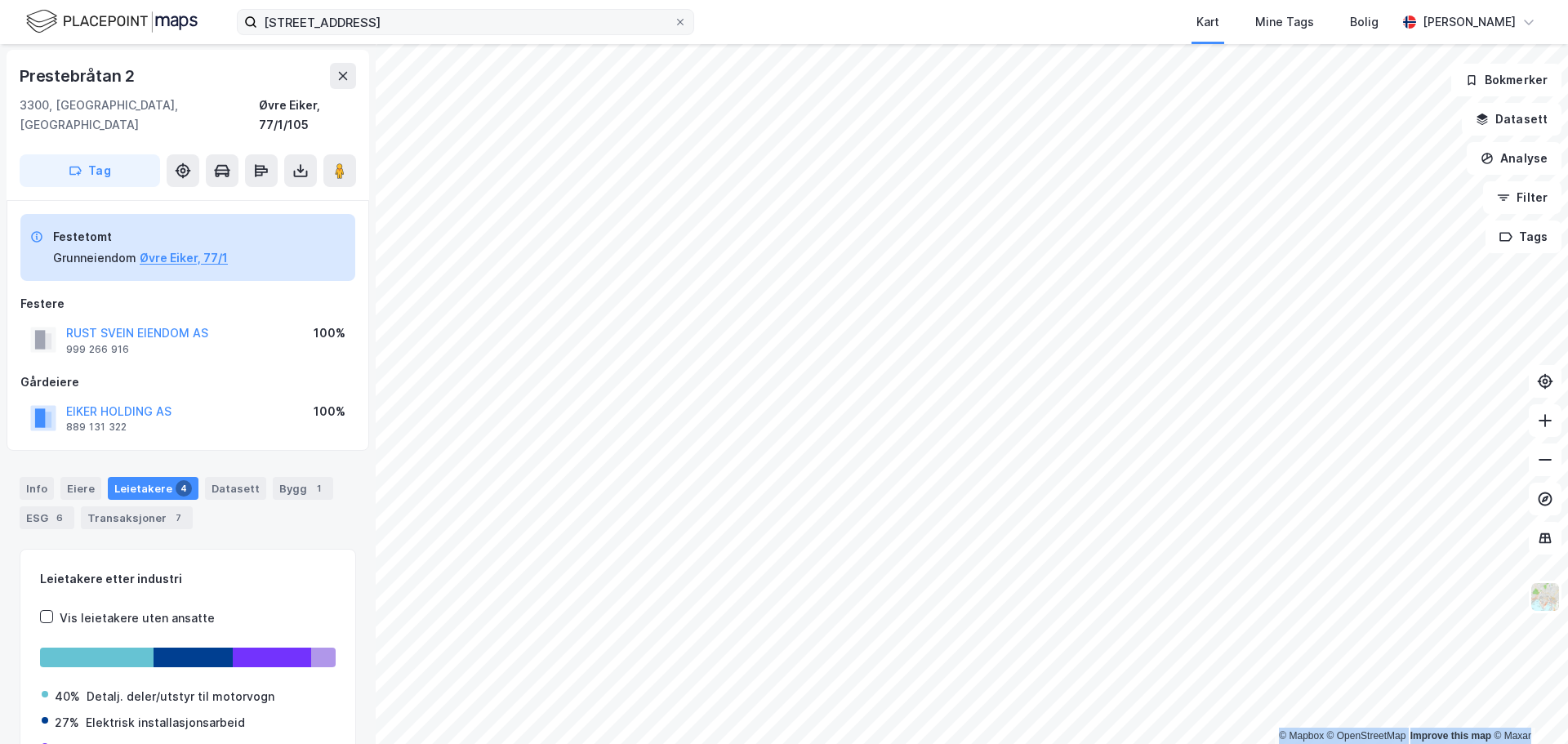
scroll to position [1, 0]
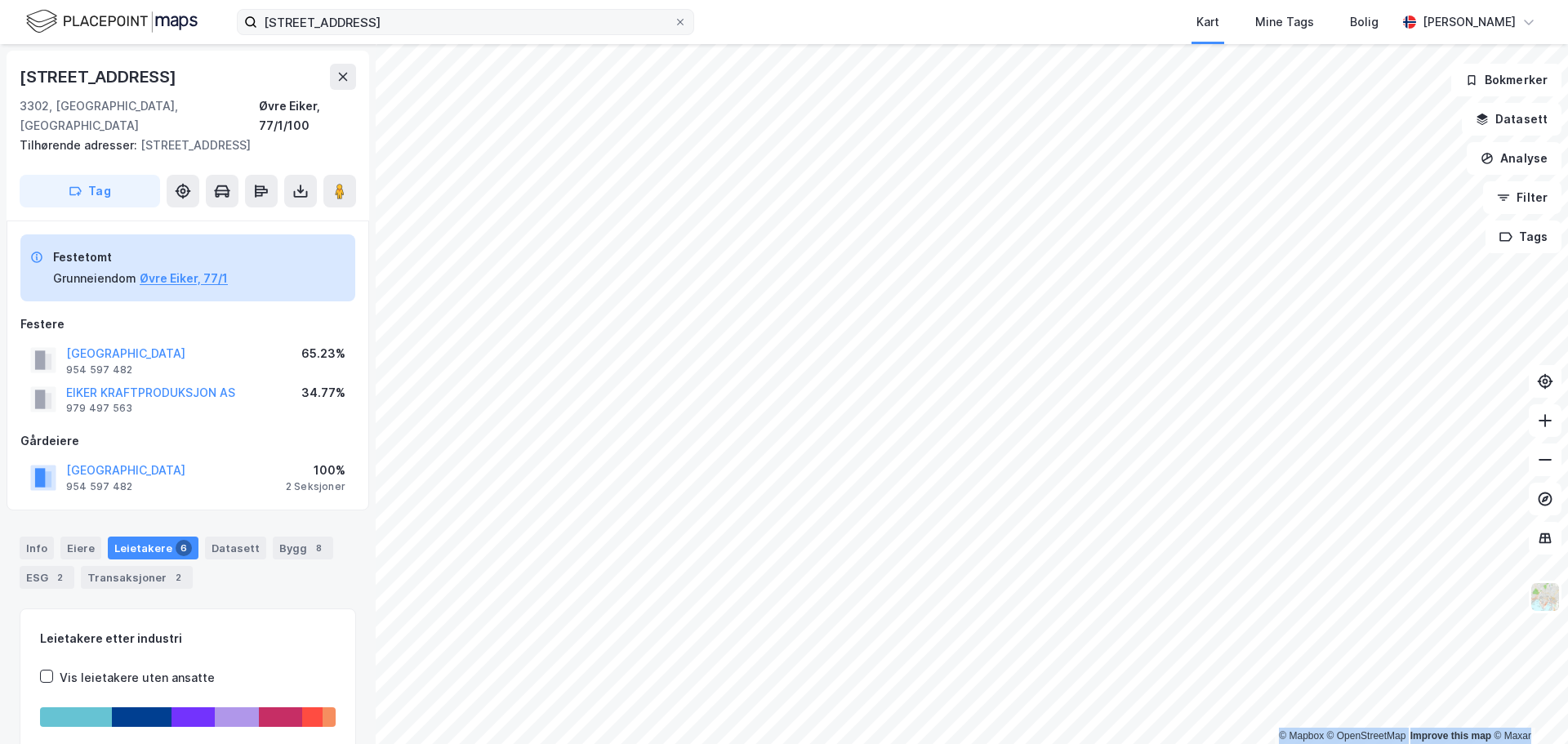
scroll to position [1, 0]
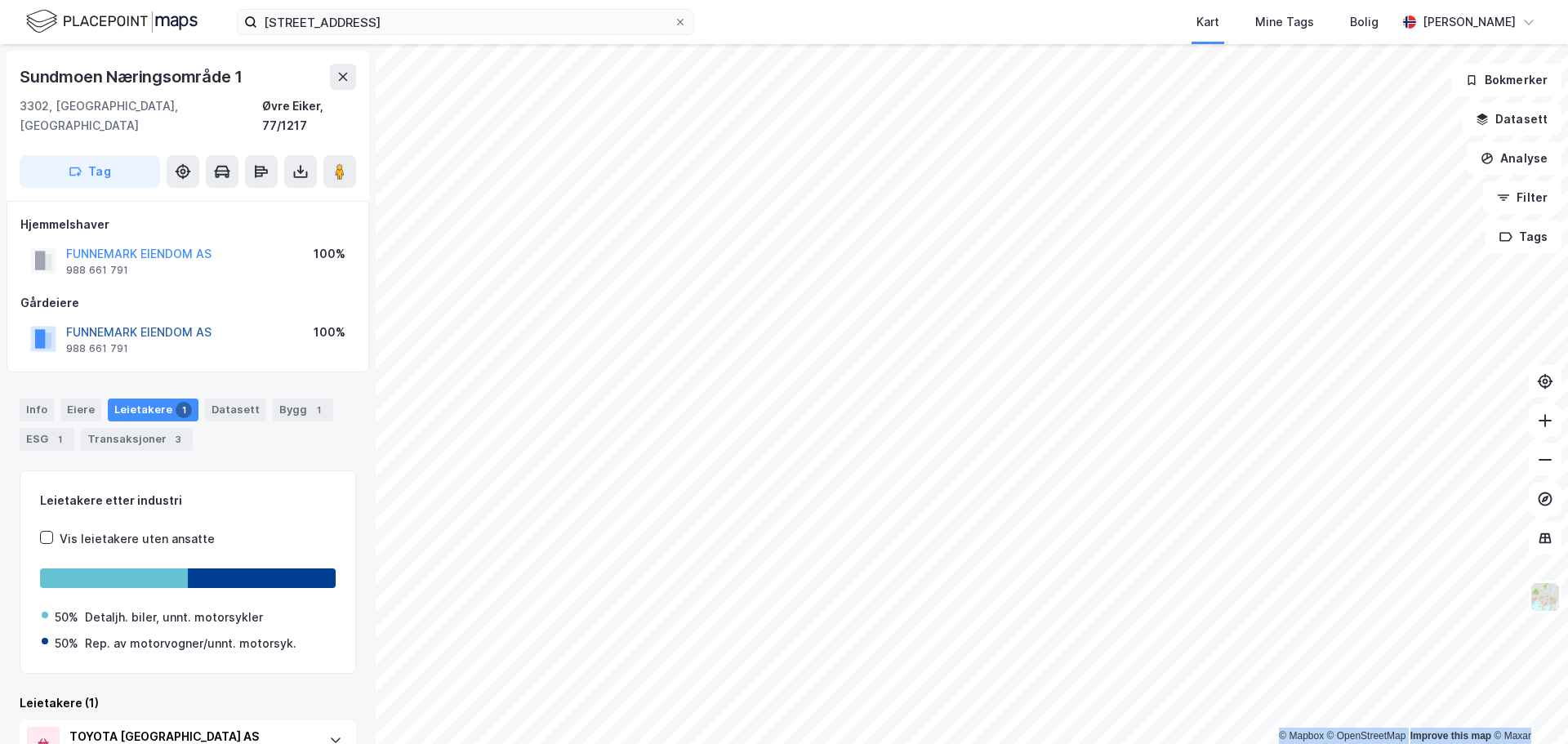
click at [0, 0] on button "FUNNEMARK EIENDOM AS" at bounding box center [0, 0] width 0 height 0
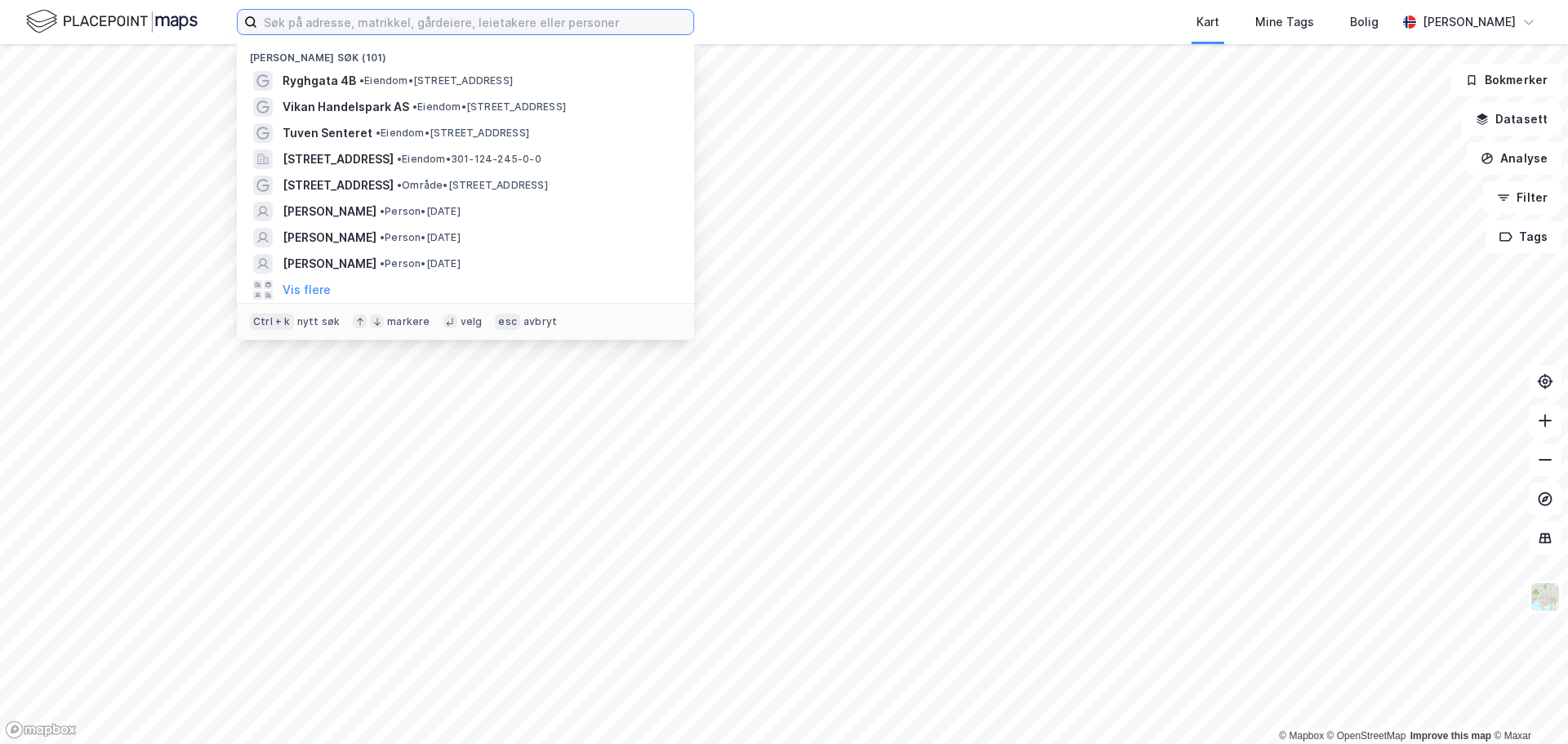
click at [291, 19] on input at bounding box center [476, 22] width 436 height 24
paste input "Ida Owesen"
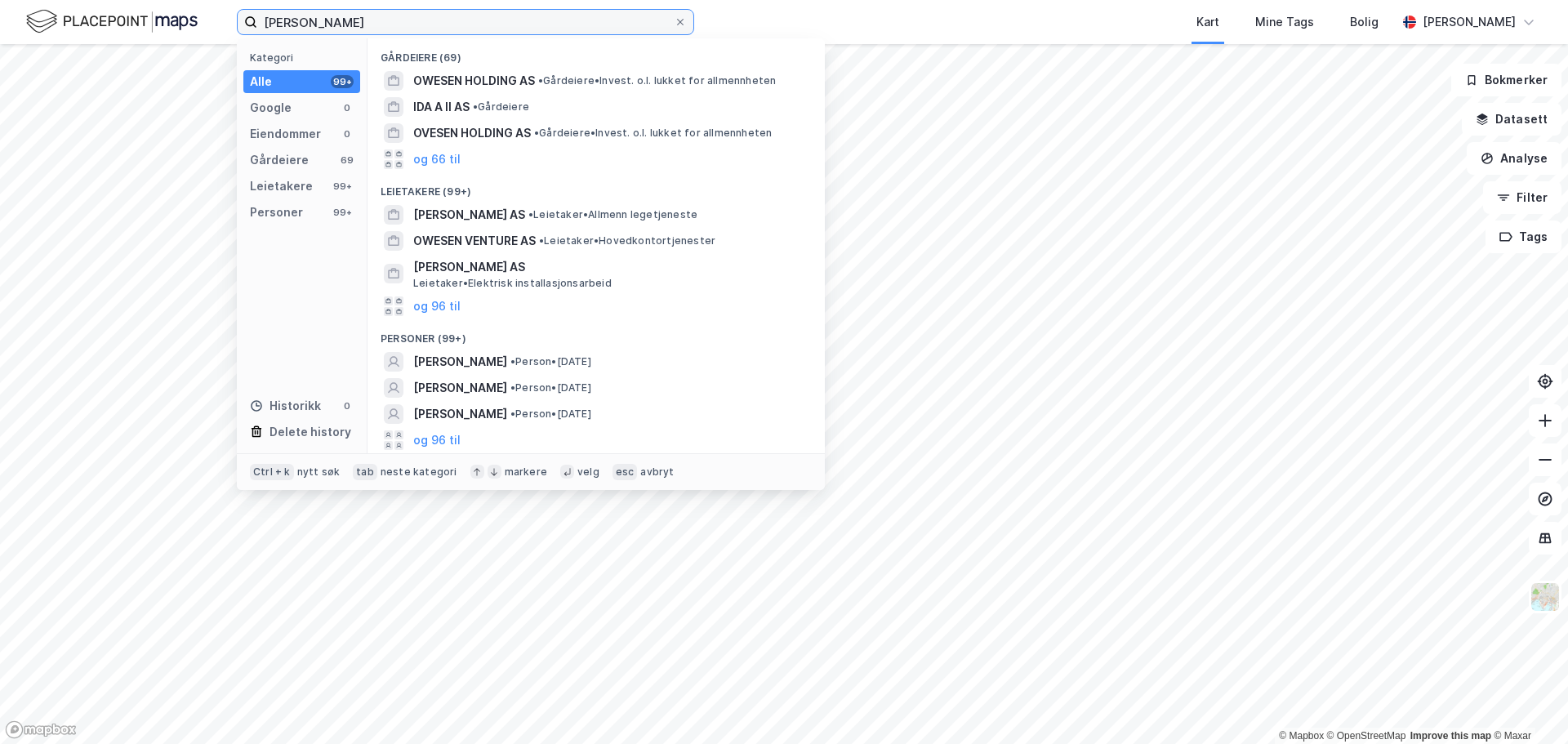
type input "Ida Owesen"
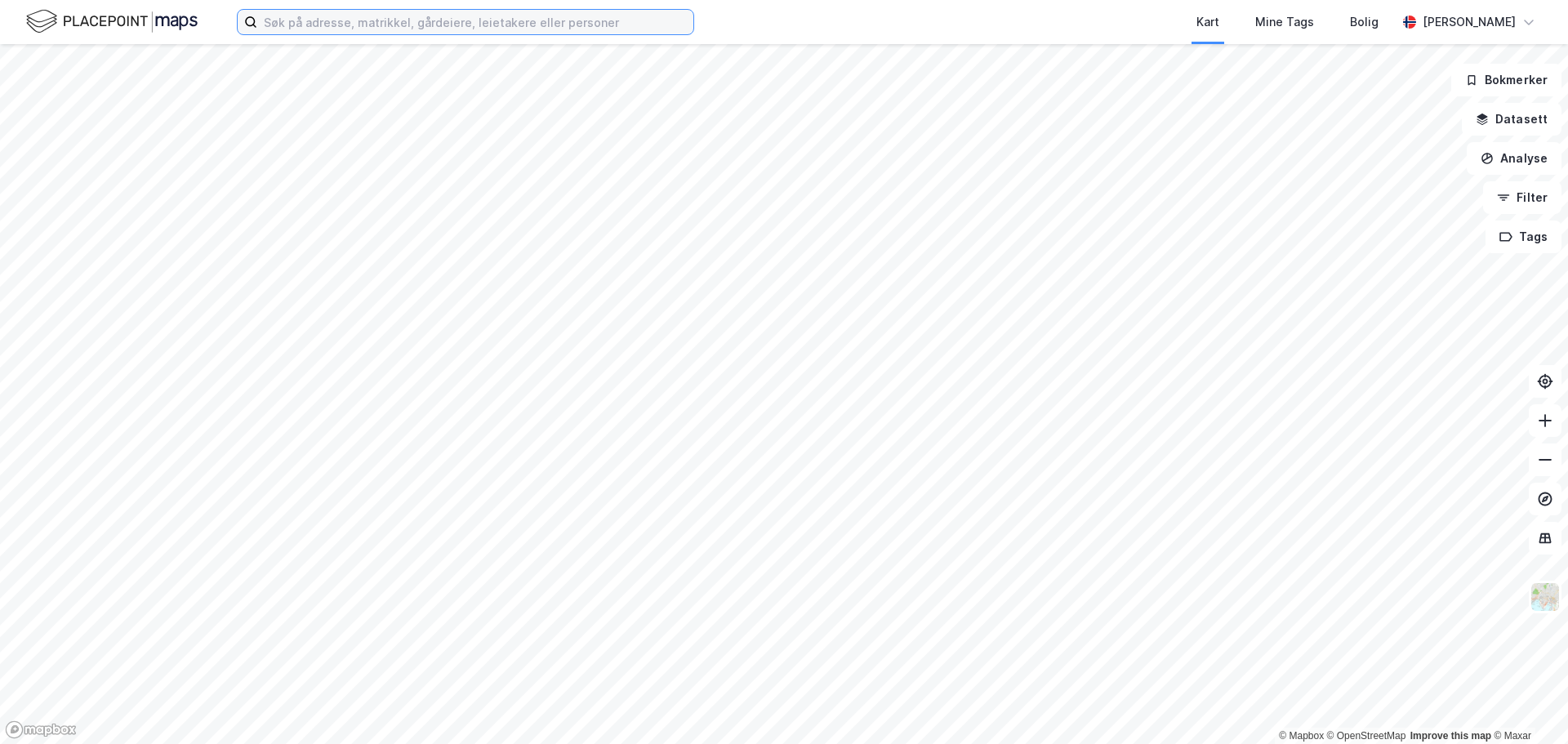
click at [315, 23] on input at bounding box center [476, 22] width 436 height 24
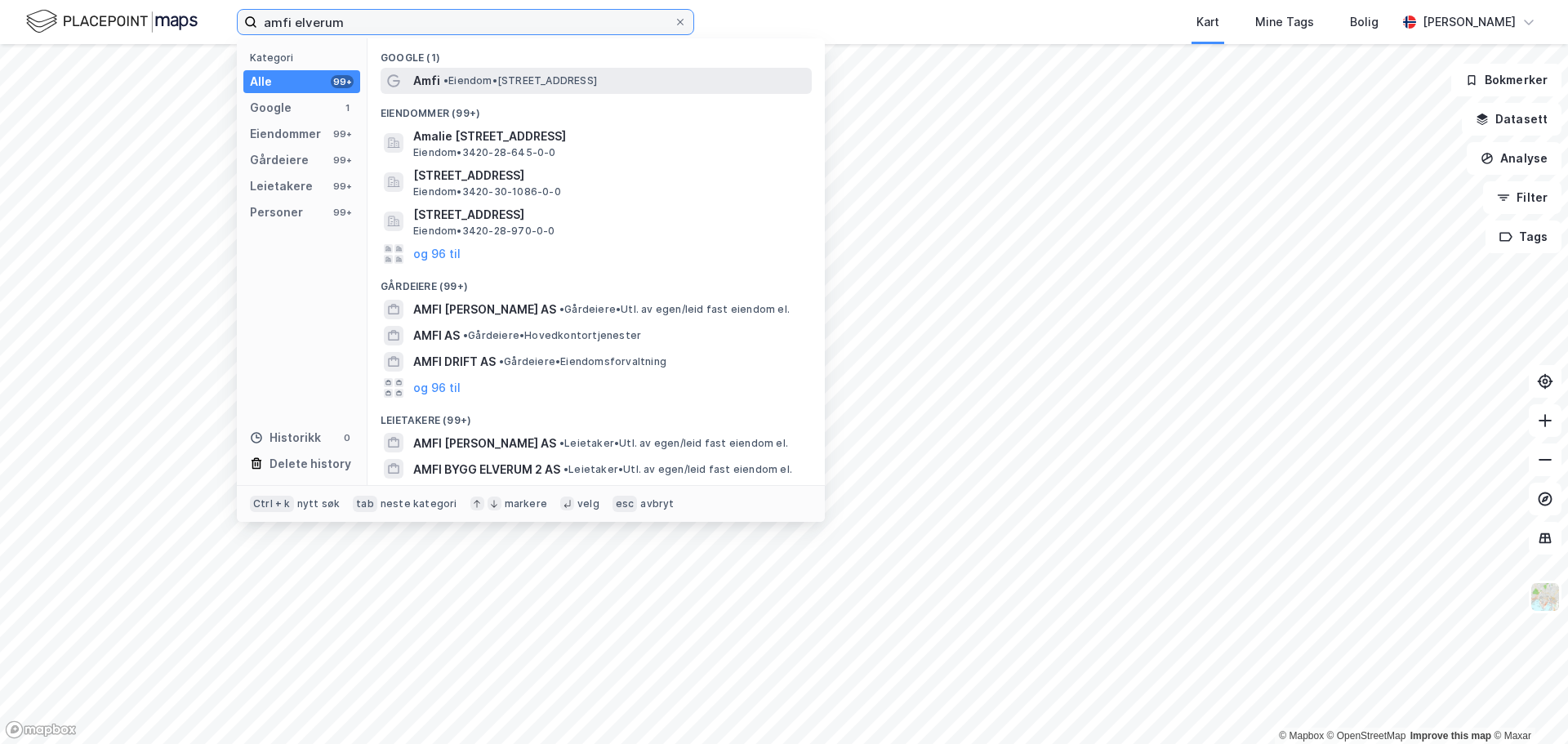
type input "amfi elverum"
click at [539, 78] on span "• Eiendom • Torggata 3, 2408 Elverum" at bounding box center [520, 80] width 153 height 14
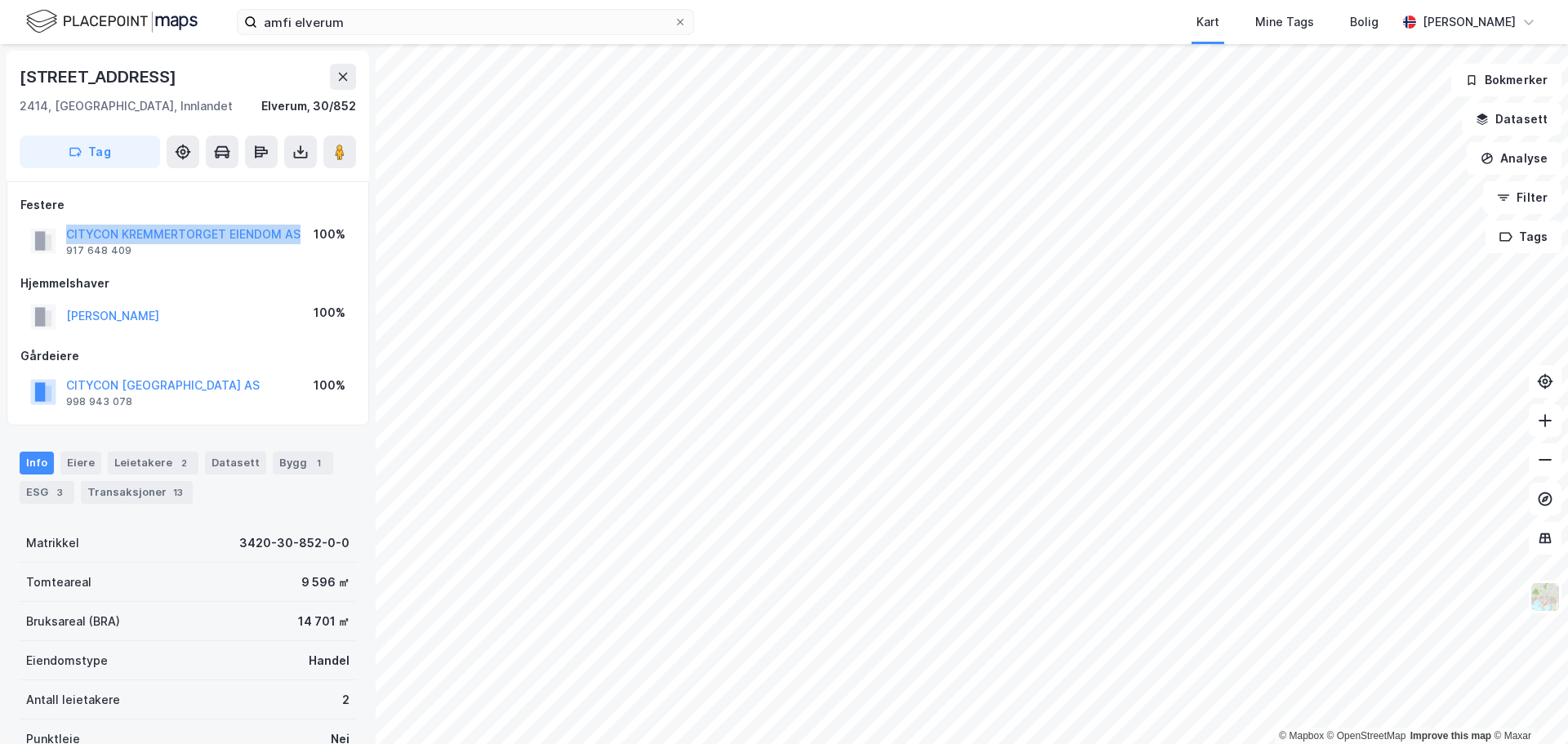
drag, startPoint x: 64, startPoint y: 234, endPoint x: 301, endPoint y: 230, distance: 237.0
click at [301, 230] on div "CITYCON KREMMERTORGET EIENDOM AS 917 648 409 100%" at bounding box center [188, 241] width 335 height 40
copy button "CITYCON KREMMERTORGET EIENDOM AS"
click at [223, 313] on div "EEK GUNNAR AAKRANN 100%" at bounding box center [188, 316] width 335 height 33
drag, startPoint x: 224, startPoint y: 313, endPoint x: 57, endPoint y: 310, distance: 167.0
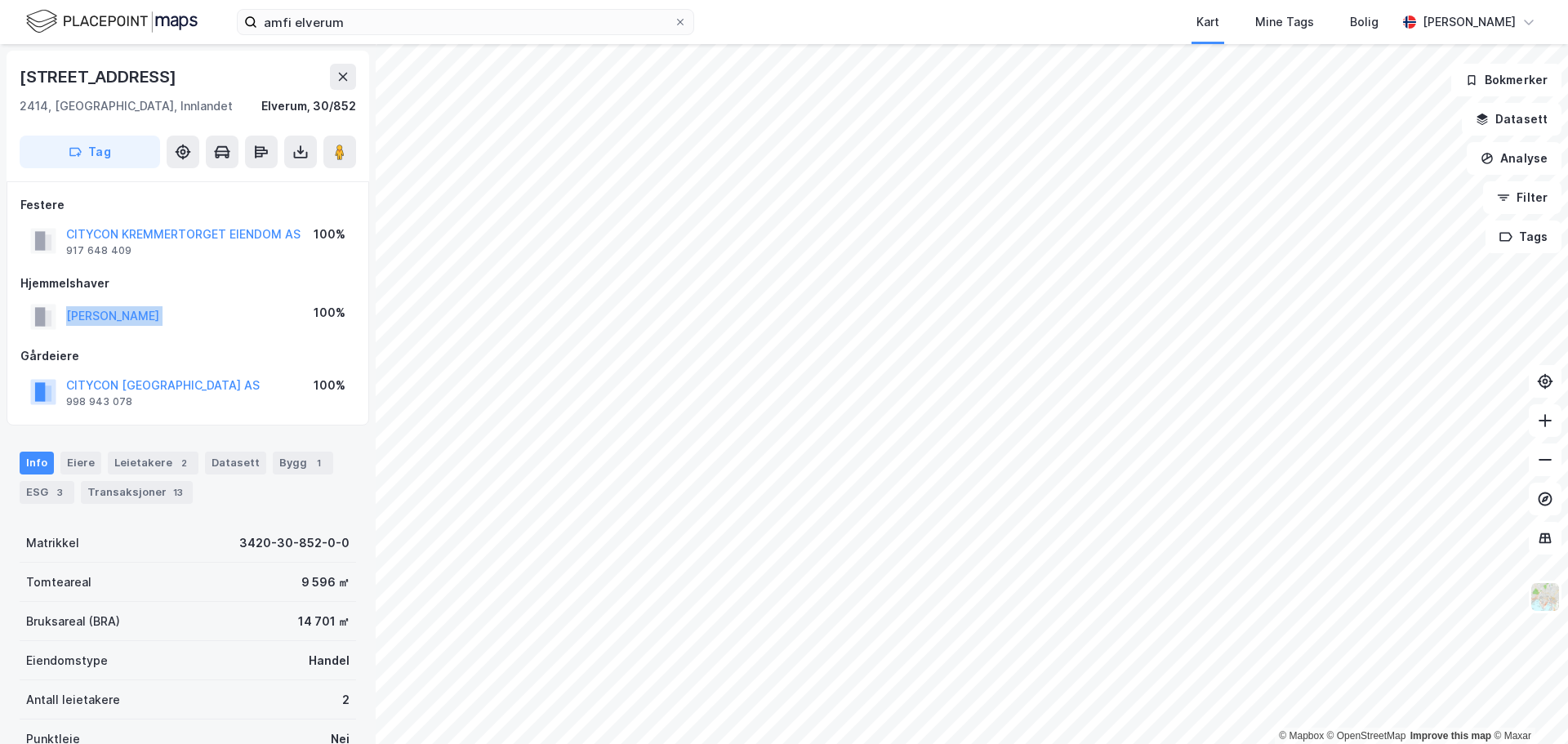
click at [57, 310] on div "EEK GUNNAR AAKRANN 100%" at bounding box center [188, 316] width 335 height 33
copy button "EEK GUNNAR AAKRANN"
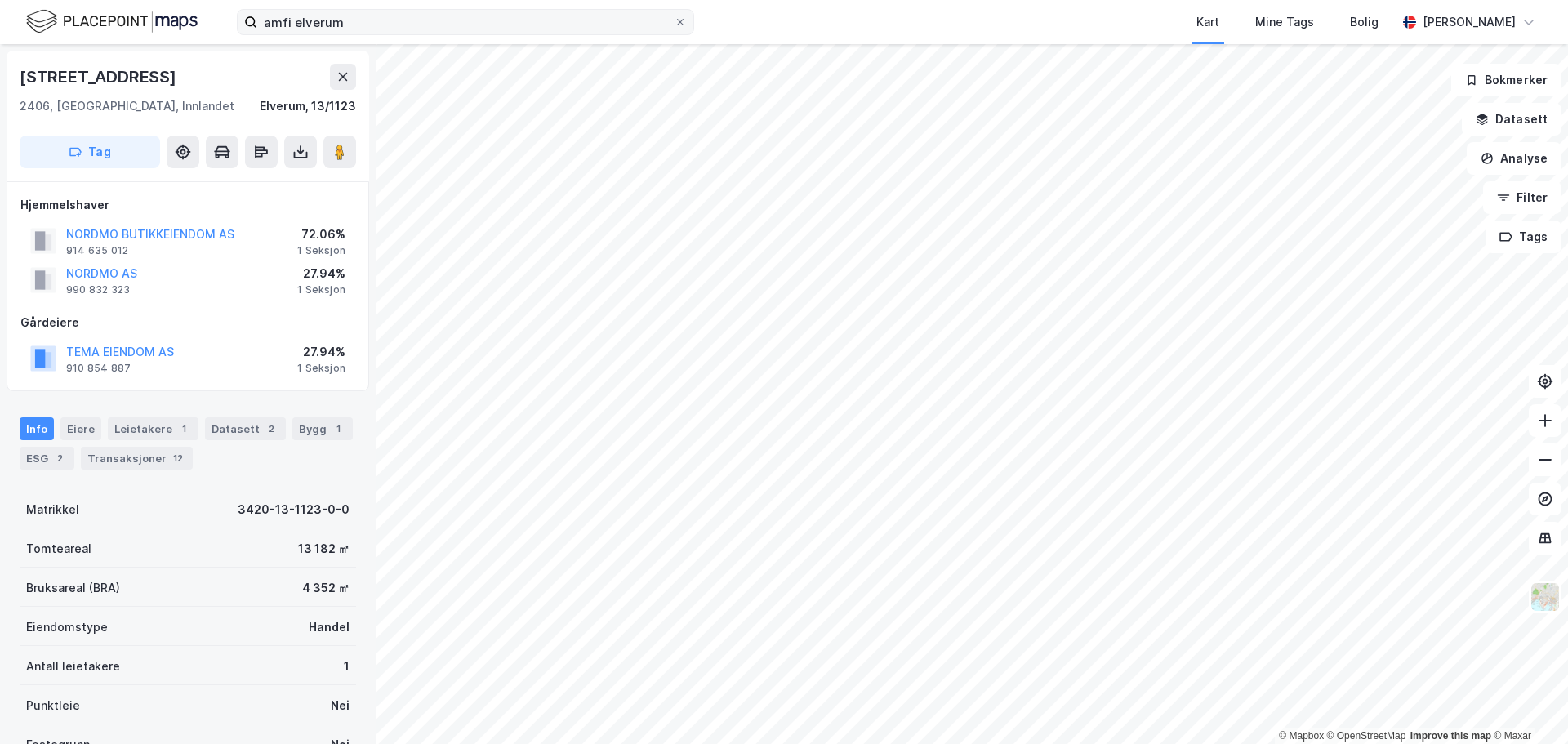
scroll to position [37, 0]
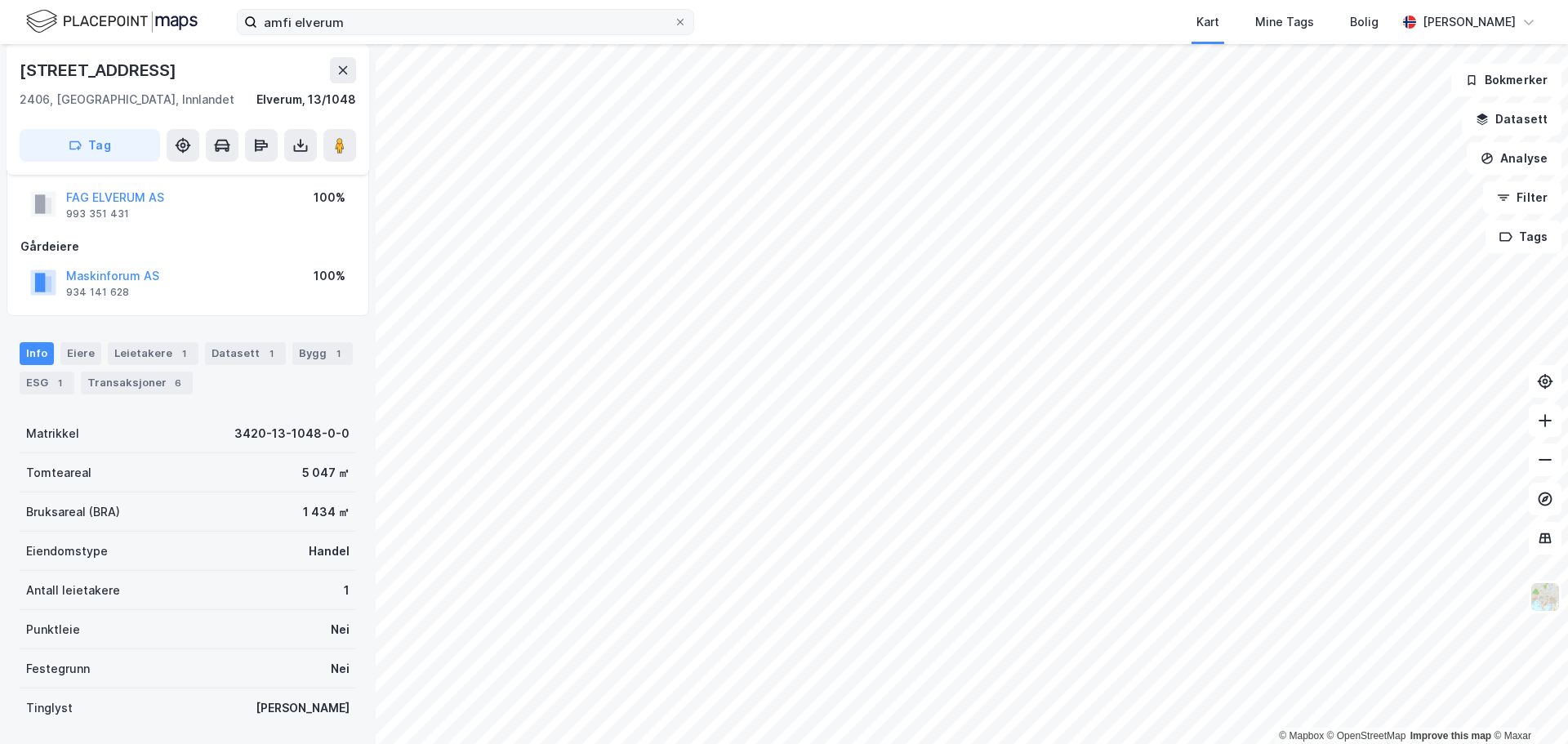
scroll to position [37, 0]
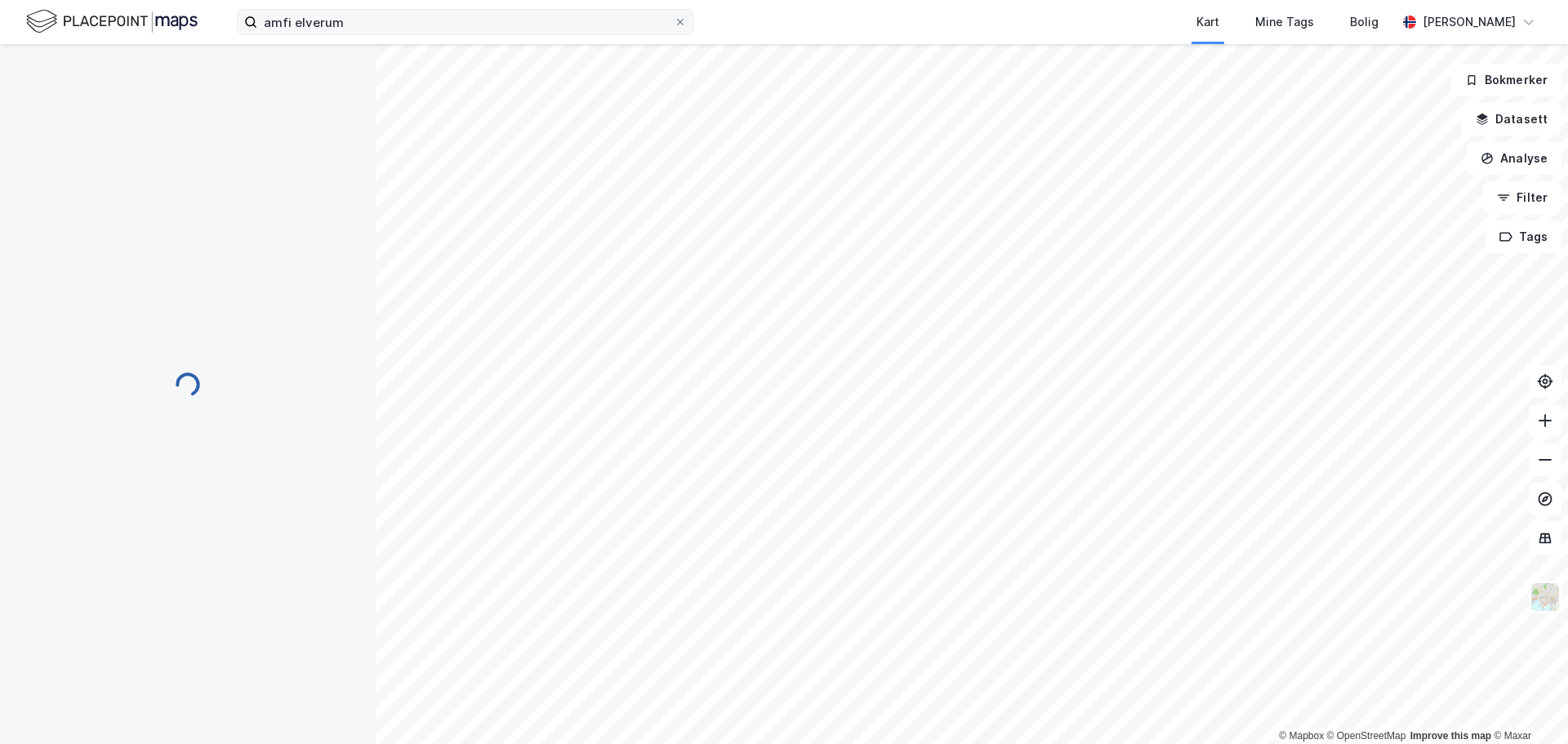
scroll to position [37, 0]
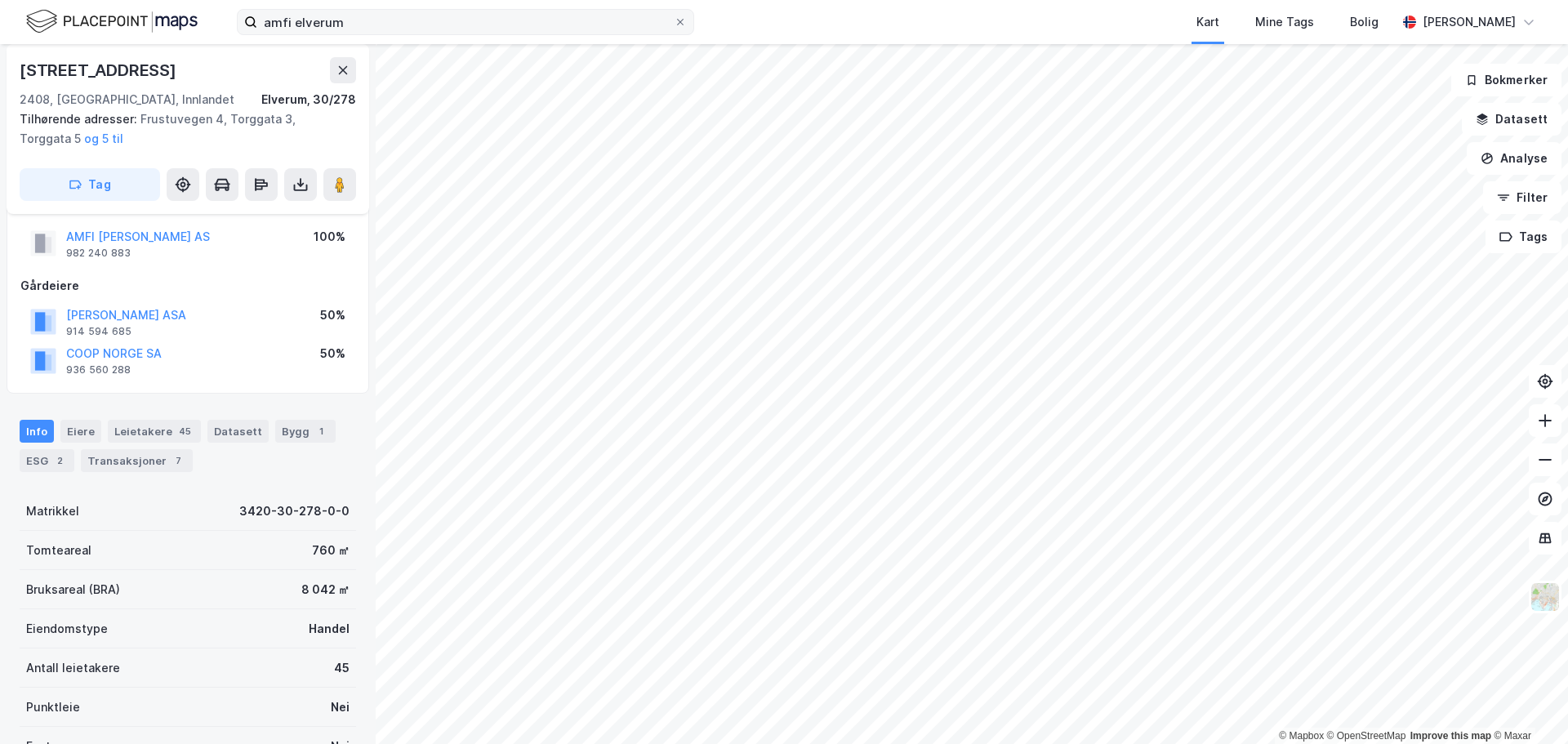
scroll to position [37, 0]
